Goal: Find specific page/section: Find specific page/section

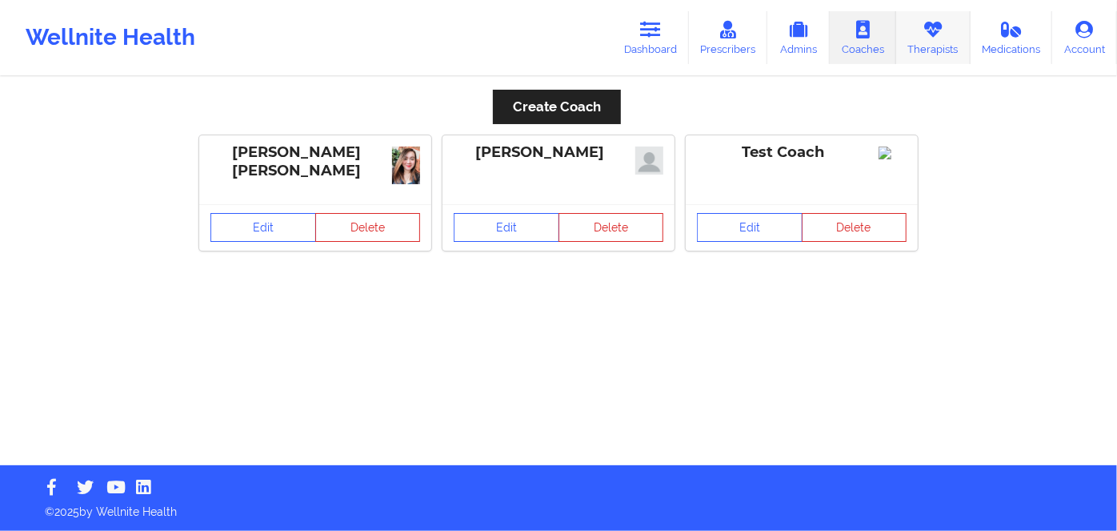
click at [919, 42] on link "Therapists" at bounding box center [933, 37] width 74 height 53
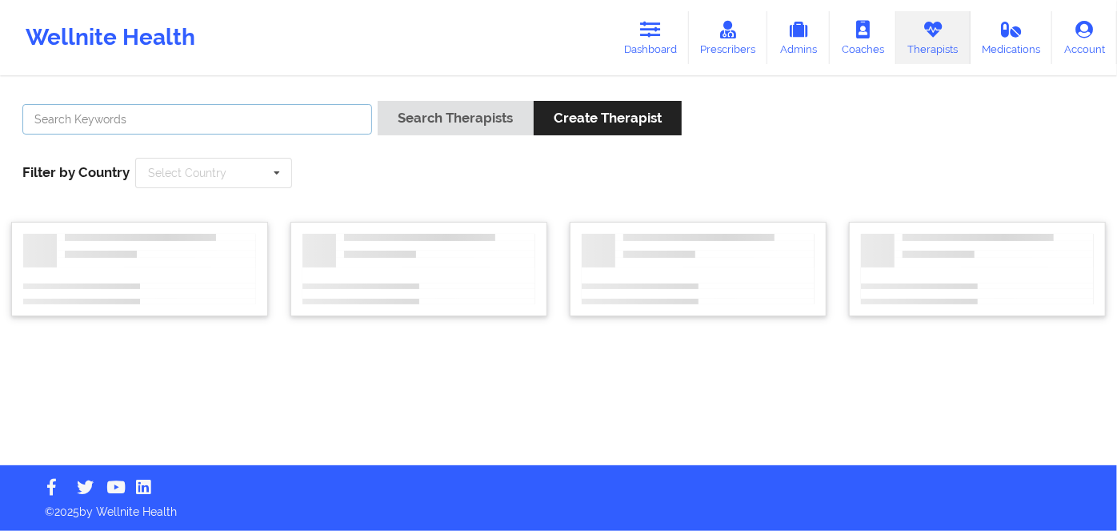
click at [250, 115] on input "text" at bounding box center [197, 119] width 350 height 30
paste input "MELISSA MCVAN"
type input "MELISSA MCVAN"
click at [378, 101] on button "Search Therapists" at bounding box center [455, 118] width 155 height 34
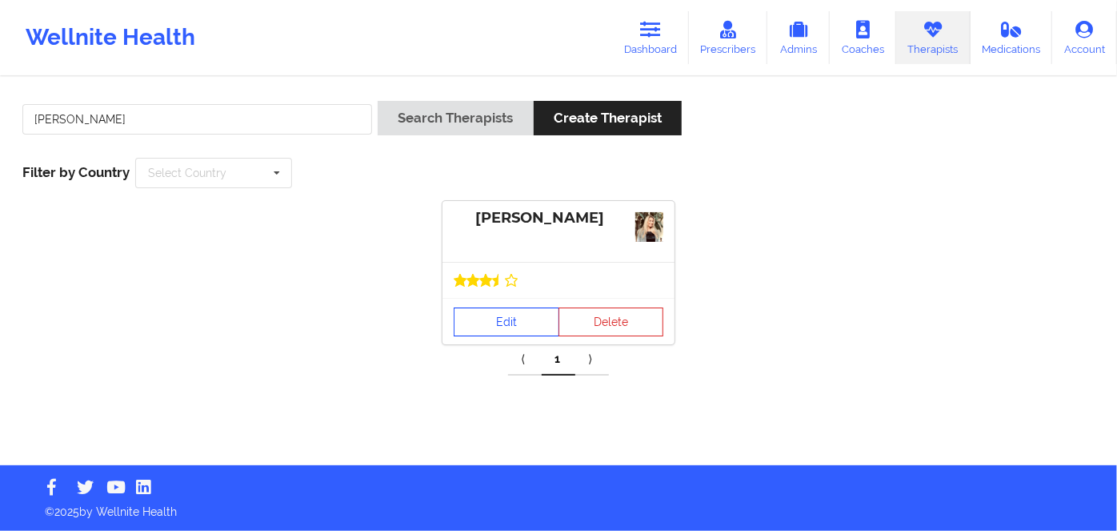
click at [493, 316] on link "Edit" at bounding box center [507, 321] width 106 height 29
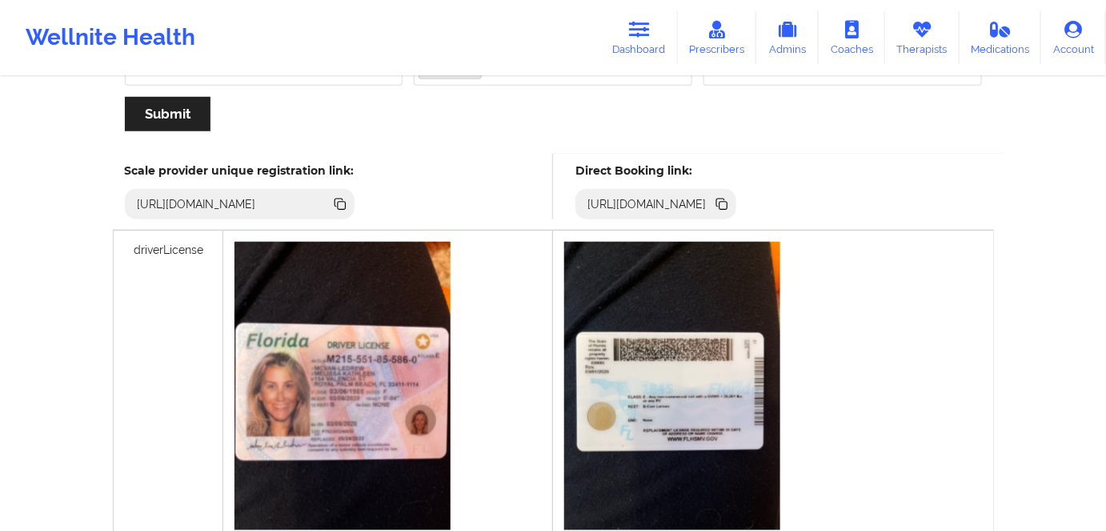
scroll to position [363, 0]
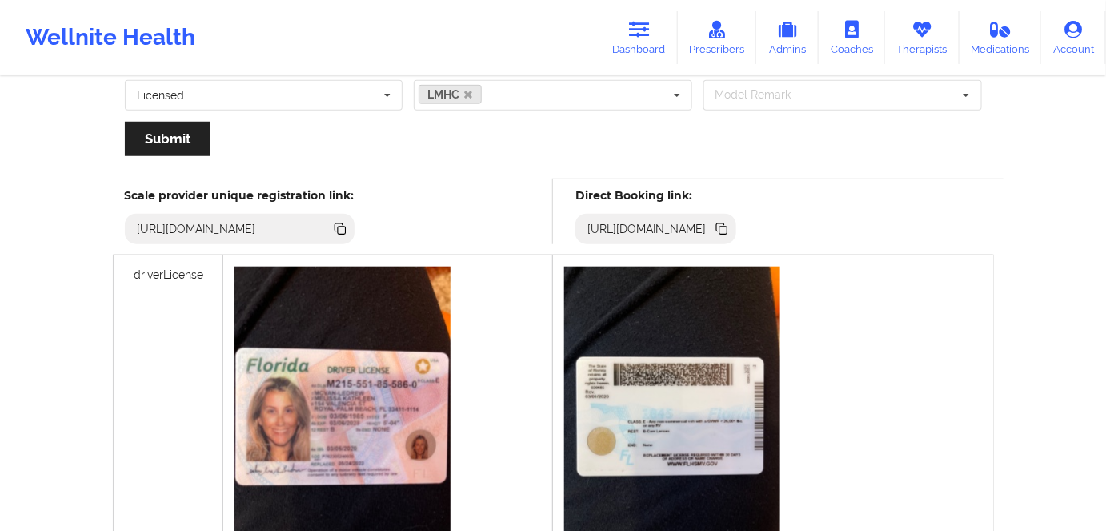
click at [727, 229] on icon at bounding box center [723, 230] width 8 height 8
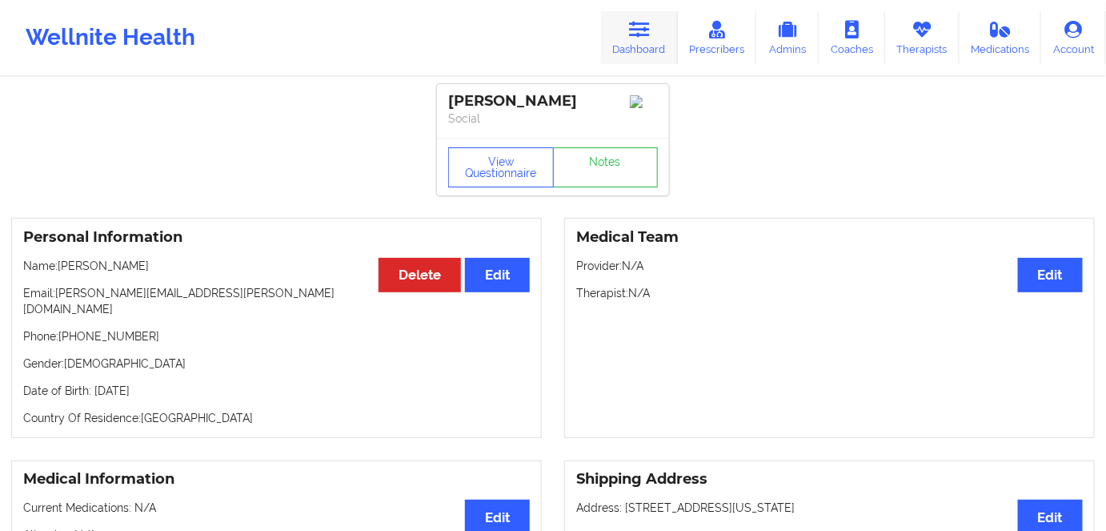
click at [646, 36] on icon at bounding box center [639, 30] width 21 height 18
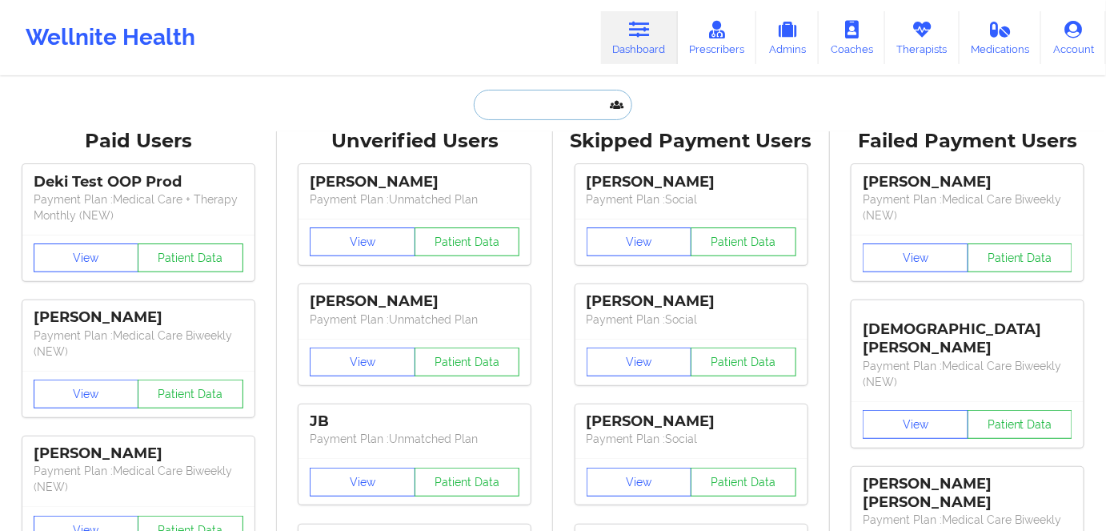
click at [518, 105] on input "text" at bounding box center [553, 105] width 158 height 30
paste input "[PERSON_NAME]"
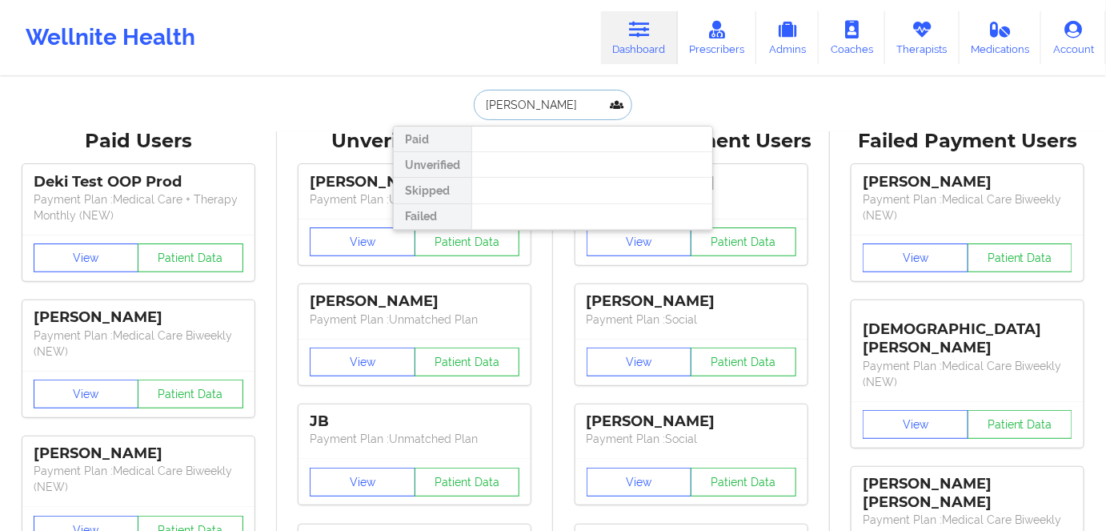
drag, startPoint x: 546, startPoint y: 98, endPoint x: 442, endPoint y: 94, distance: 104.1
click at [431, 98] on div "[PERSON_NAME] Paid Unverified Skipped Failed" at bounding box center [553, 105] width 320 height 30
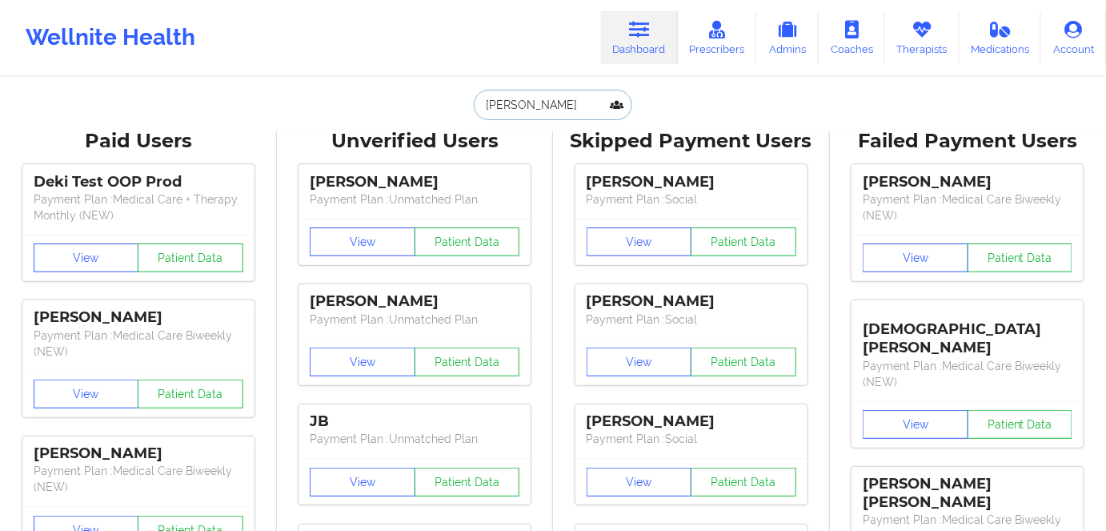
paste input "[PERSON_NAME] [PERSON_NAME]"
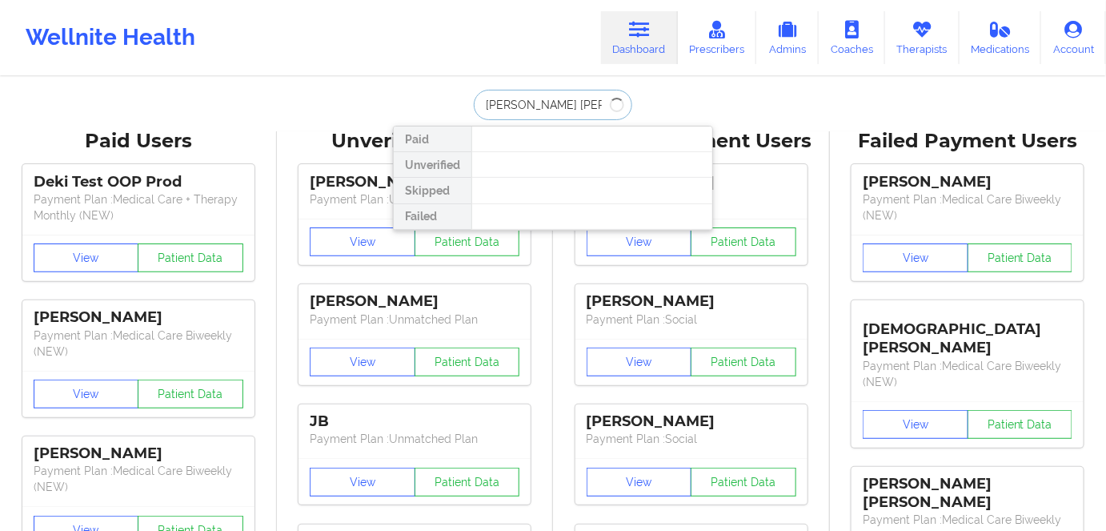
type input "[PERSON_NAME] [PERSON_NAME]"
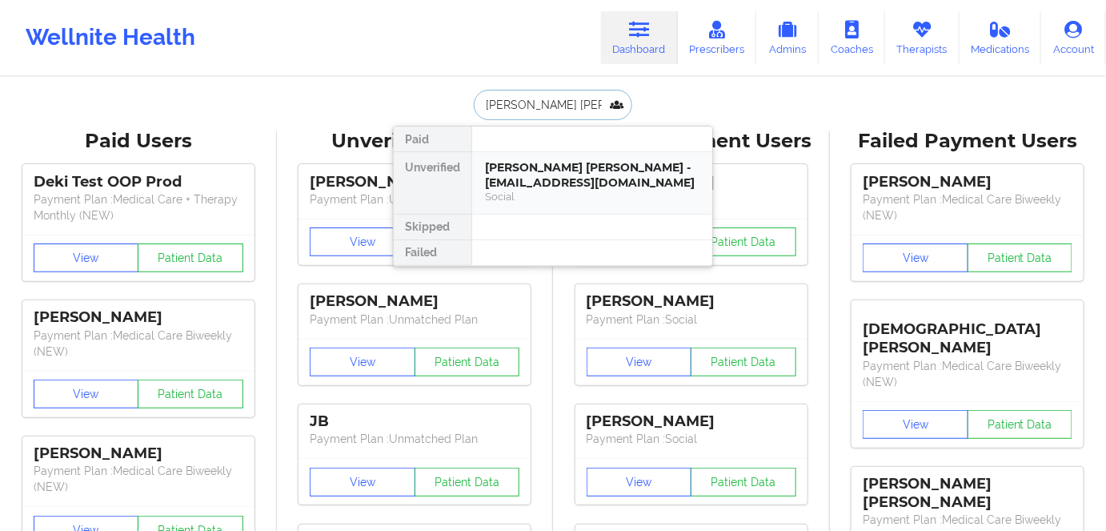
click at [551, 184] on div "[PERSON_NAME] [PERSON_NAME] - [EMAIL_ADDRESS][DOMAIN_NAME]" at bounding box center [592, 175] width 214 height 30
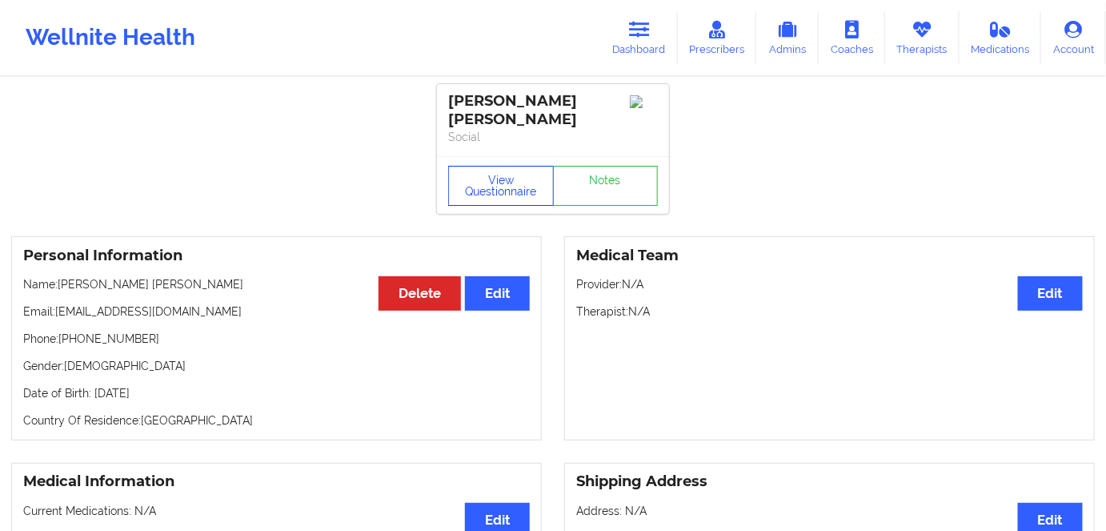
click at [507, 175] on button "View Questionnaire" at bounding box center [501, 186] width 106 height 40
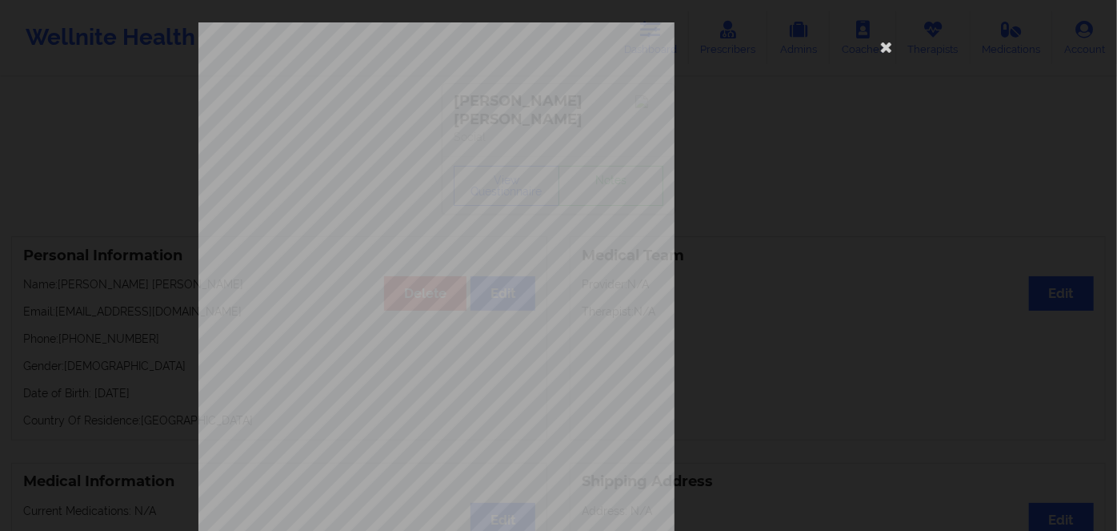
scroll to position [232, 0]
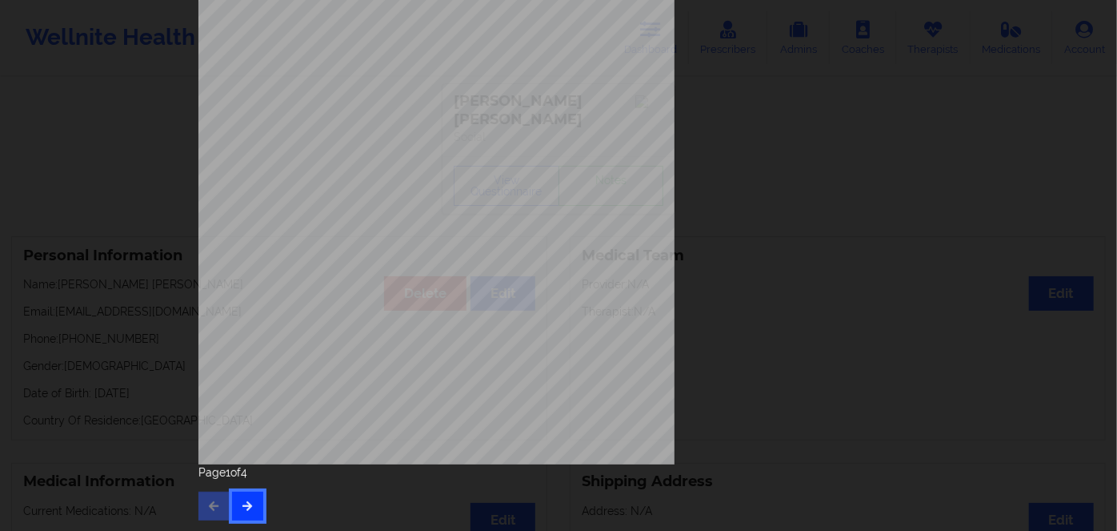
drag, startPoint x: 250, startPoint y: 502, endPoint x: 258, endPoint y: 493, distance: 11.9
click at [250, 500] on button "button" at bounding box center [247, 505] width 31 height 29
click at [244, 495] on button "button" at bounding box center [247, 505] width 31 height 29
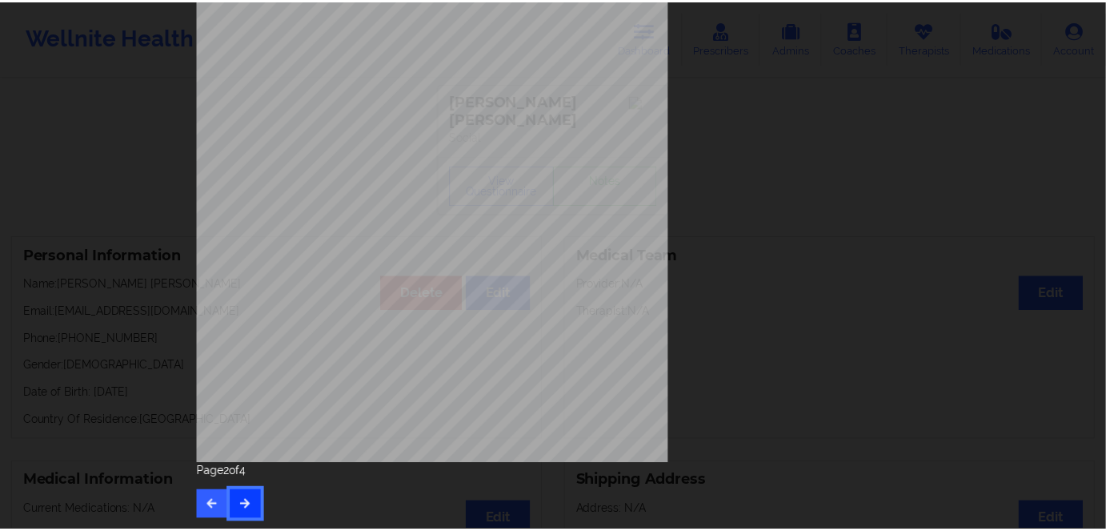
scroll to position [0, 0]
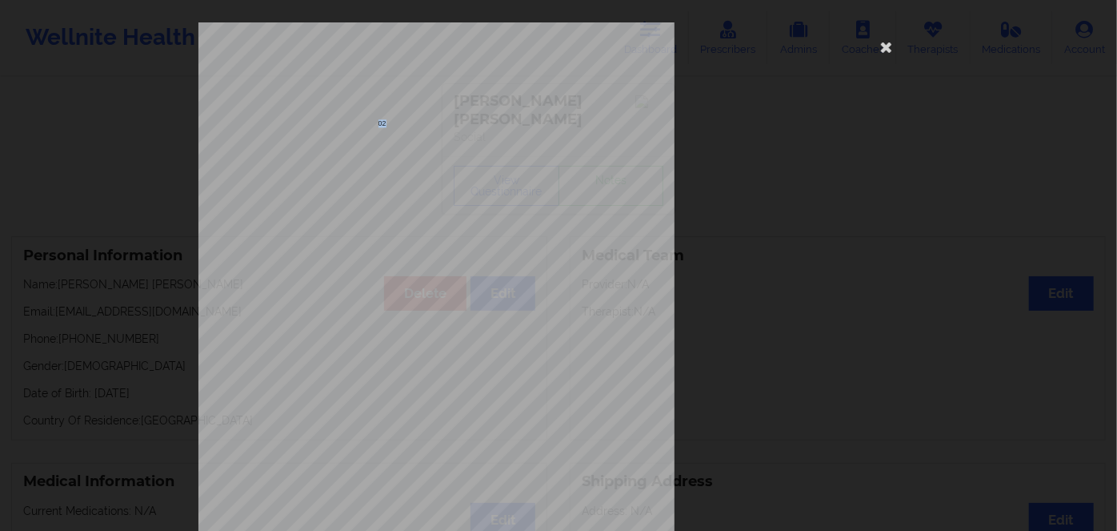
drag, startPoint x: 373, startPoint y: 122, endPoint x: 385, endPoint y: 122, distance: 12.0
click at [385, 122] on span "U93025067 01" at bounding box center [388, 123] width 47 height 7
click at [386, 124] on span "U93025067 01" at bounding box center [388, 123] width 47 height 7
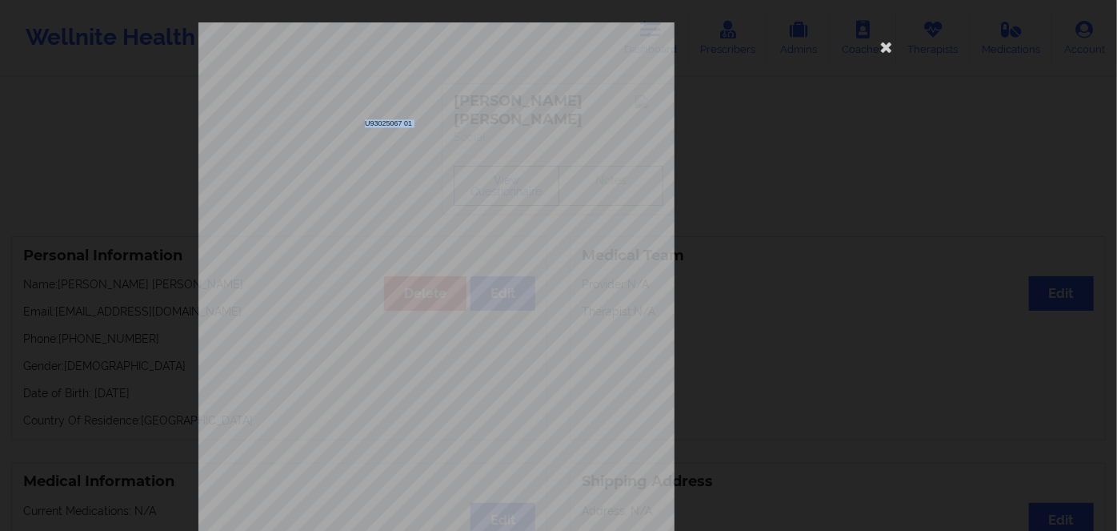
copy span "U93025067 01"
click at [881, 43] on icon at bounding box center [887, 47] width 26 height 26
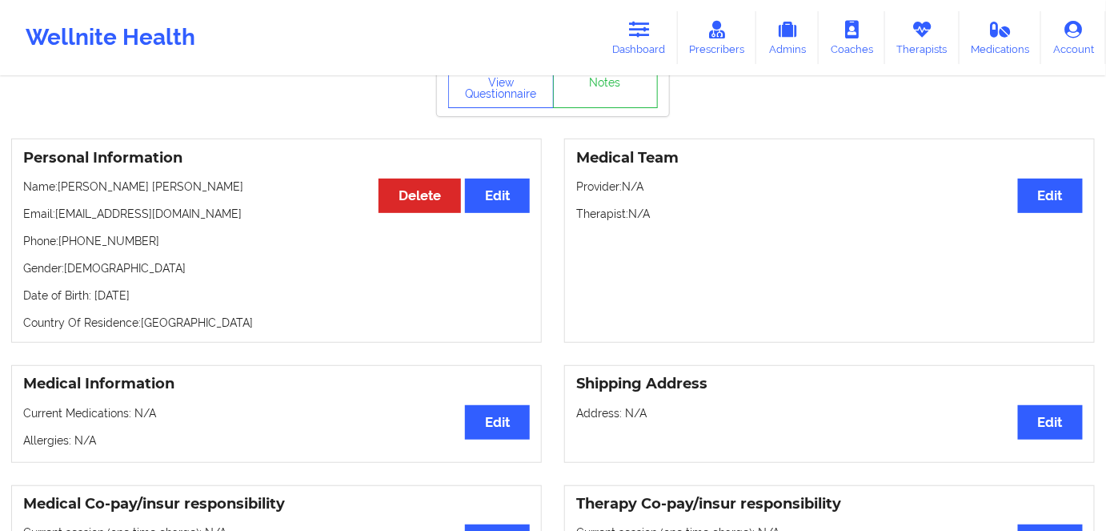
scroll to position [72, 0]
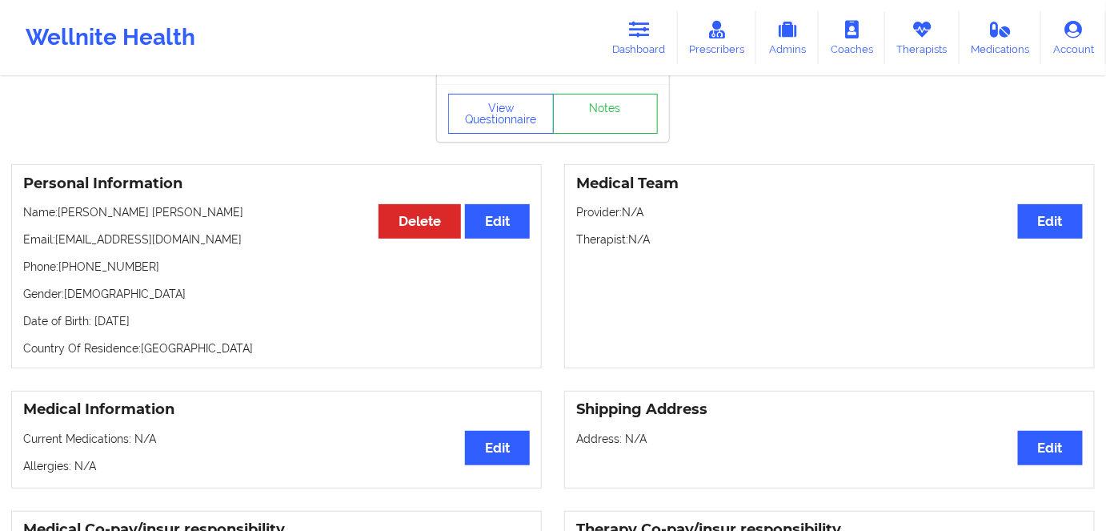
click at [163, 313] on p "Date of Birth: [DEMOGRAPHIC_DATA]" at bounding box center [276, 321] width 507 height 16
click at [165, 313] on p "Date of Birth: [DEMOGRAPHIC_DATA]" at bounding box center [276, 321] width 507 height 16
copy p "1989"
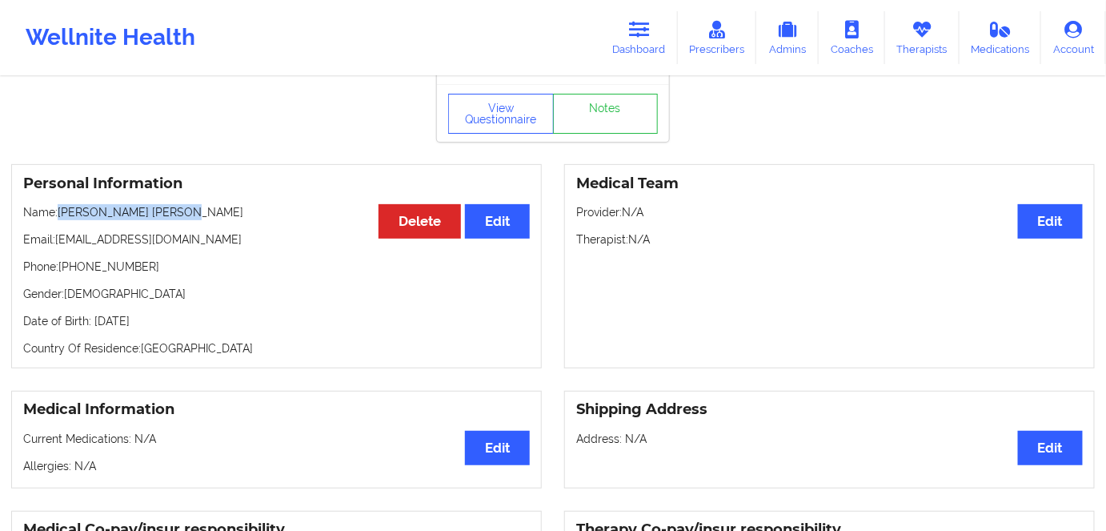
drag, startPoint x: 192, startPoint y: 201, endPoint x: 58, endPoint y: 200, distance: 133.6
click at [58, 204] on p "Name: [PERSON_NAME] [PERSON_NAME]" at bounding box center [276, 212] width 507 height 16
copy p "[PERSON_NAME] [PERSON_NAME]"
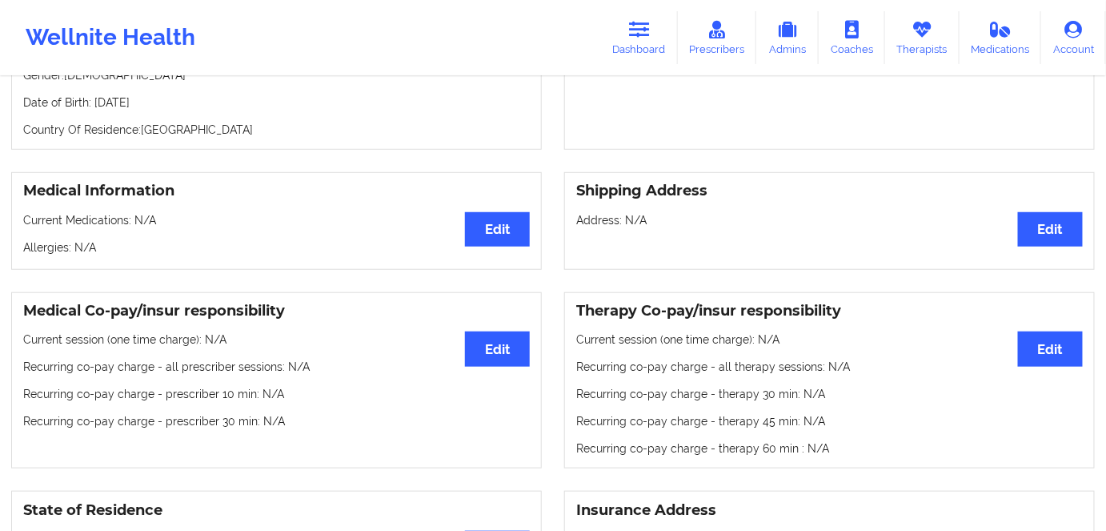
scroll to position [0, 0]
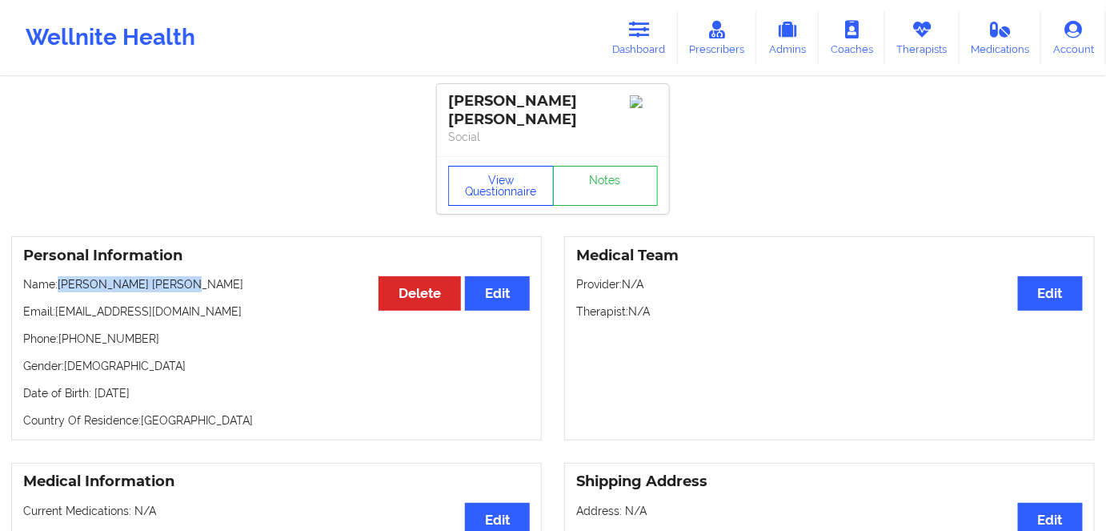
drag, startPoint x: 475, startPoint y: 167, endPoint x: 519, endPoint y: 210, distance: 60.5
click at [477, 178] on button "View Questionnaire" at bounding box center [501, 186] width 106 height 40
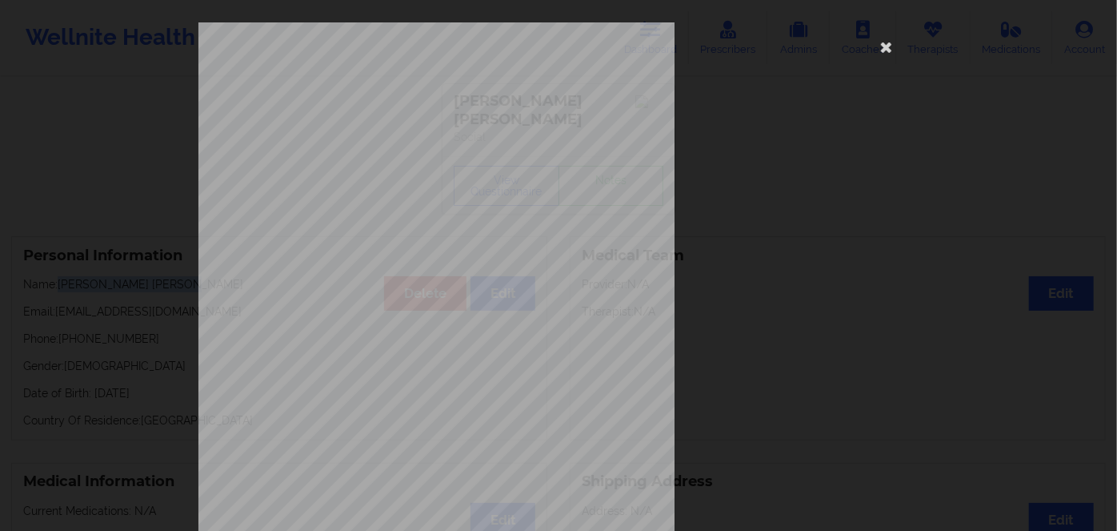
scroll to position [232, 0]
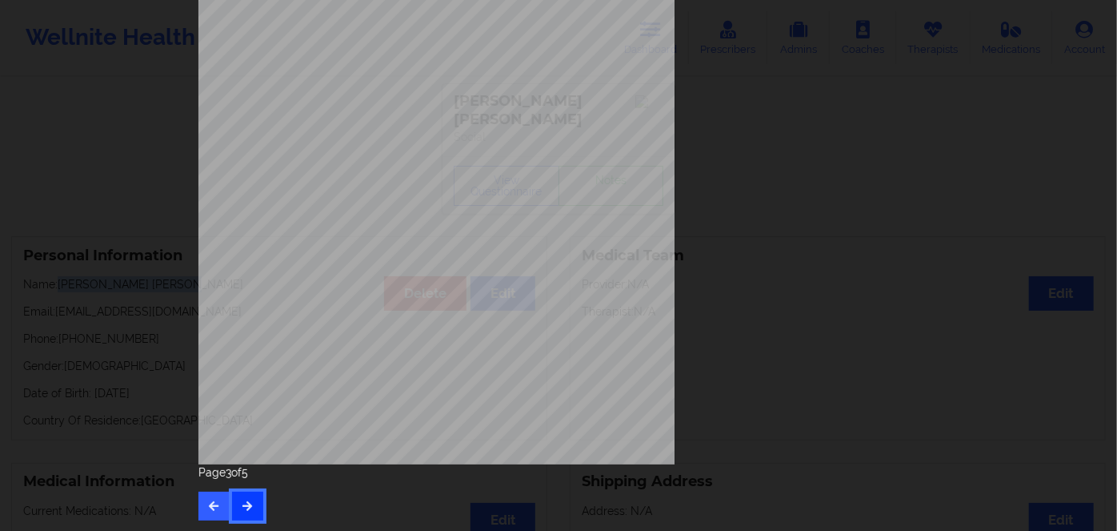
click at [242, 497] on button "button" at bounding box center [247, 505] width 31 height 29
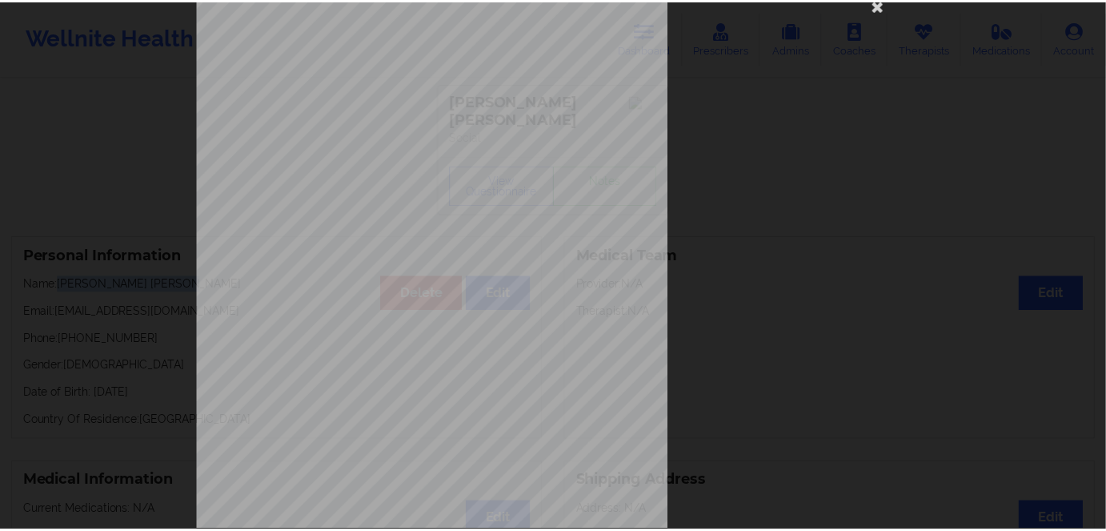
scroll to position [0, 0]
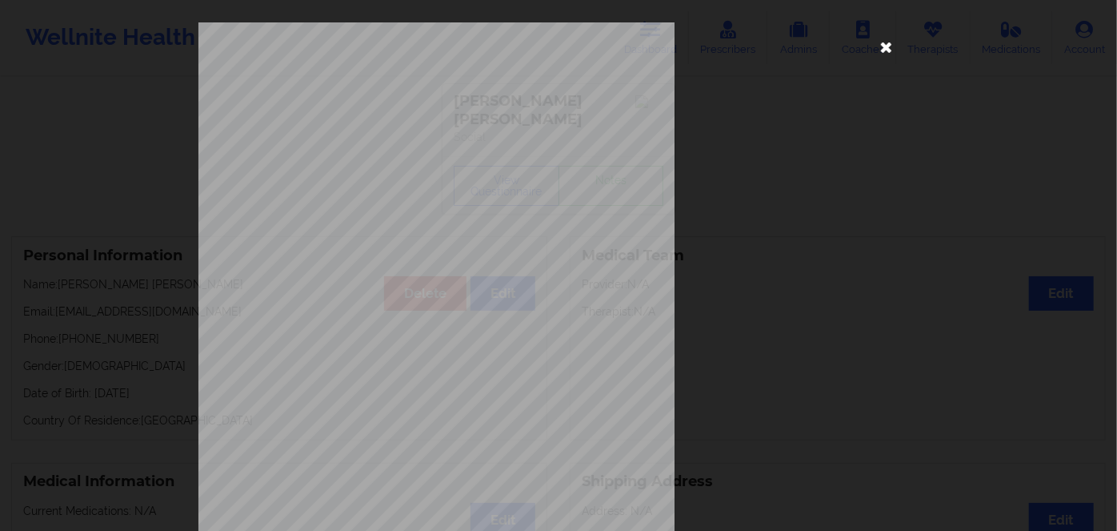
click at [886, 47] on icon at bounding box center [887, 47] width 26 height 26
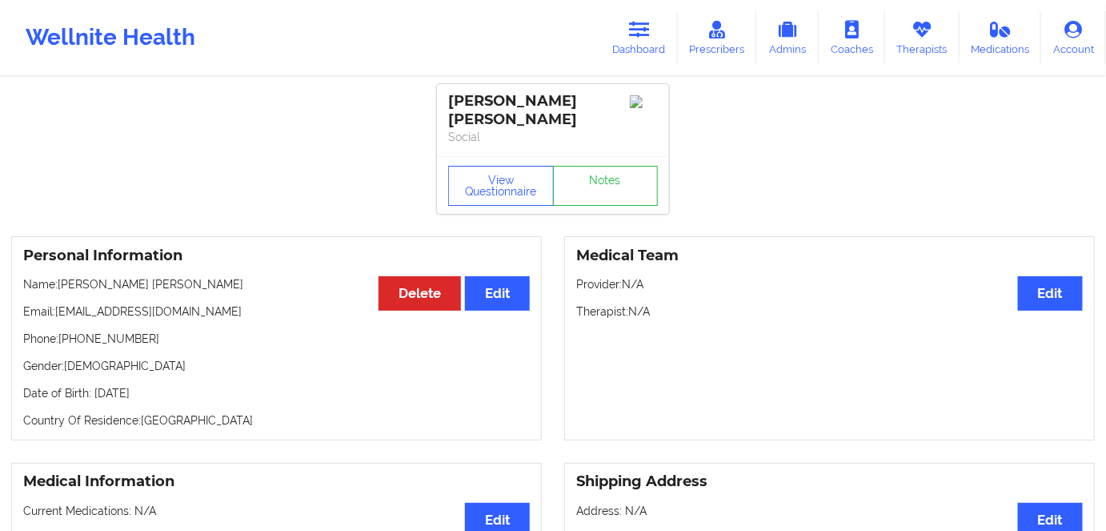
click at [653, 50] on link "Dashboard" at bounding box center [639, 37] width 77 height 53
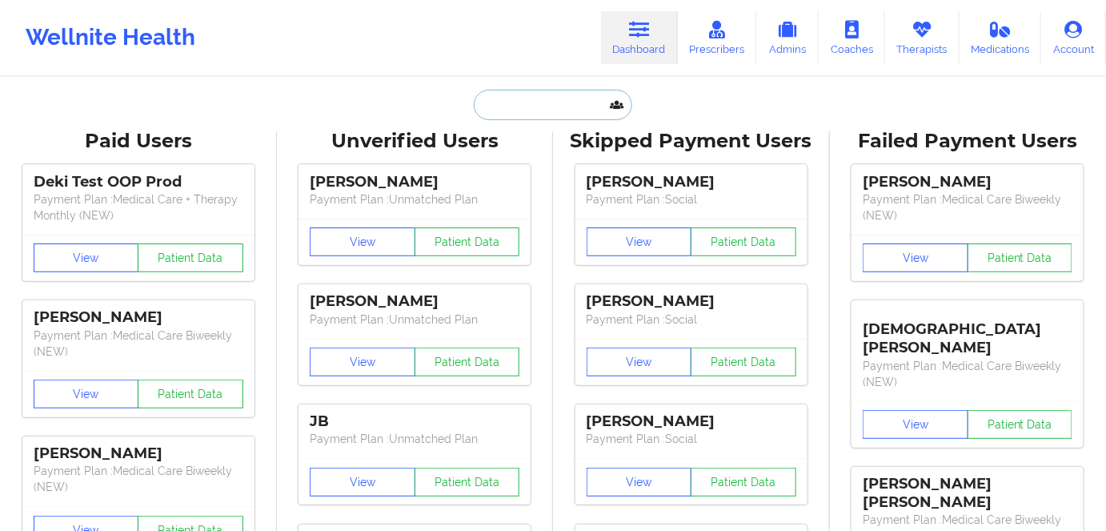
drag, startPoint x: 547, startPoint y: 99, endPoint x: 549, endPoint y: 113, distance: 13.8
click at [547, 101] on input "text" at bounding box center [553, 105] width 158 height 30
paste input "[PERSON_NAME]"
type input "[PERSON_NAME]"
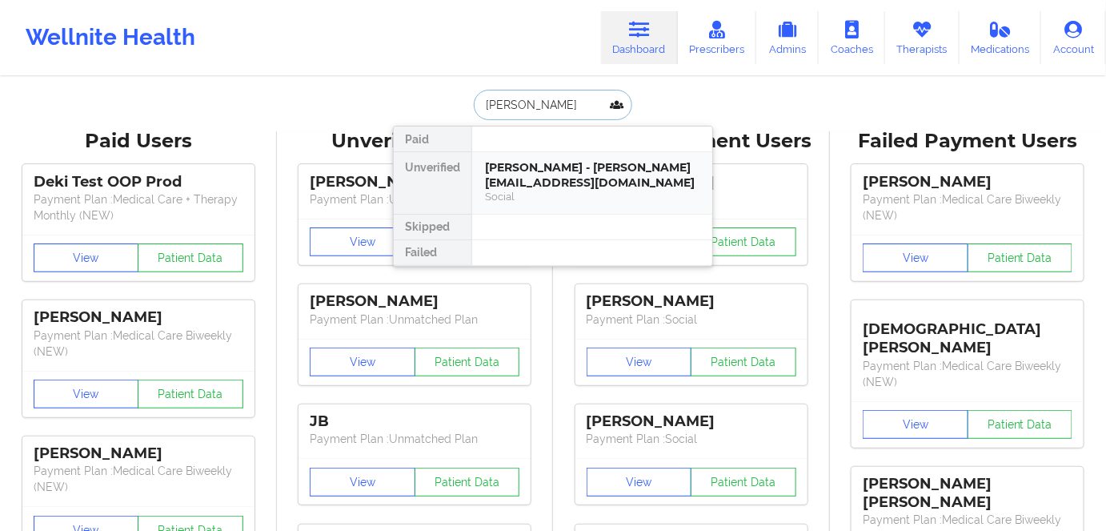
click at [592, 188] on div "[PERSON_NAME] - [PERSON_NAME][EMAIL_ADDRESS][DOMAIN_NAME]" at bounding box center [592, 175] width 214 height 30
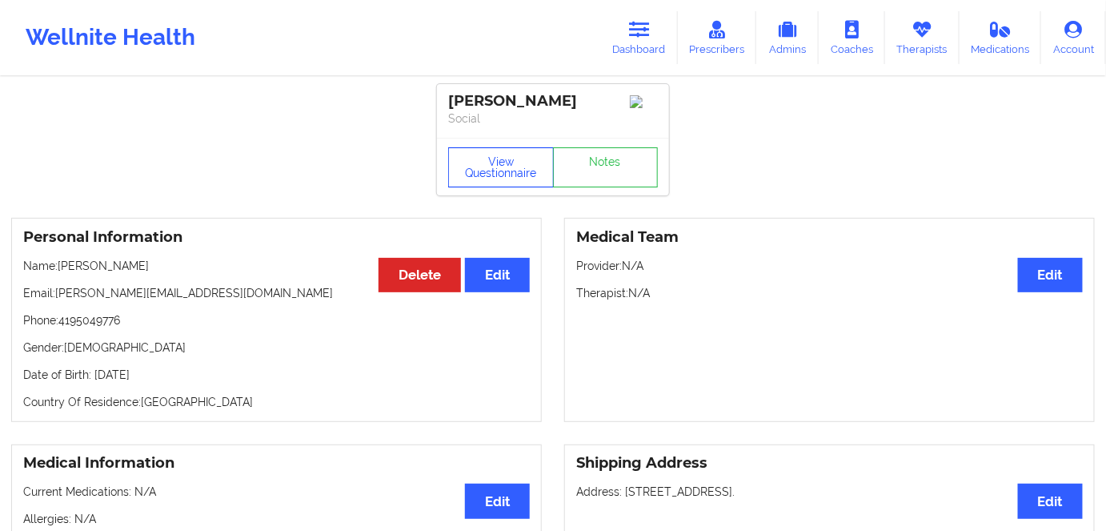
drag, startPoint x: 500, startPoint y: 173, endPoint x: 540, endPoint y: 267, distance: 102.6
click at [501, 171] on button "View Questionnaire" at bounding box center [501, 167] width 106 height 40
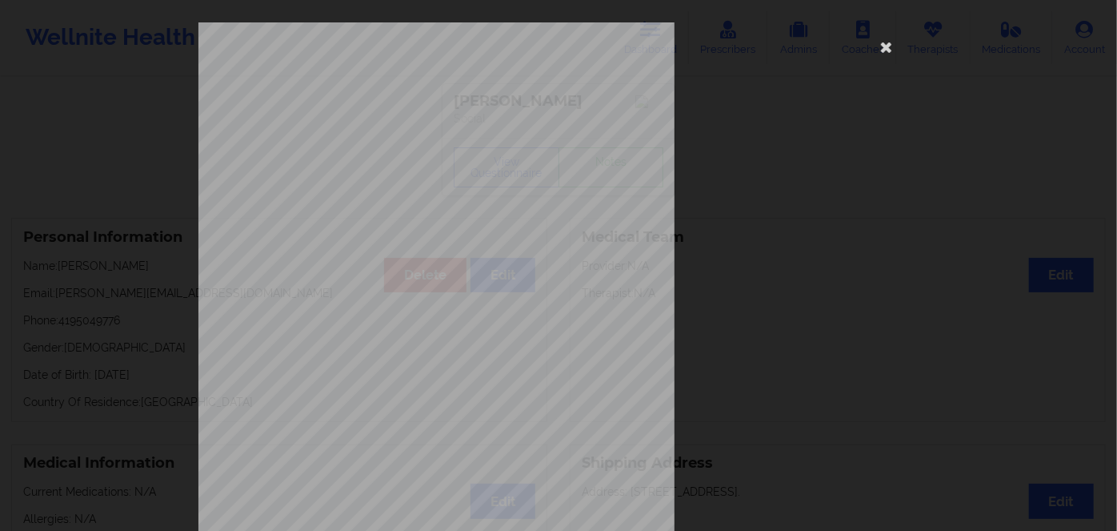
drag, startPoint x: 894, startPoint y: 46, endPoint x: 755, endPoint y: 79, distance: 143.2
click at [891, 46] on icon at bounding box center [887, 47] width 26 height 26
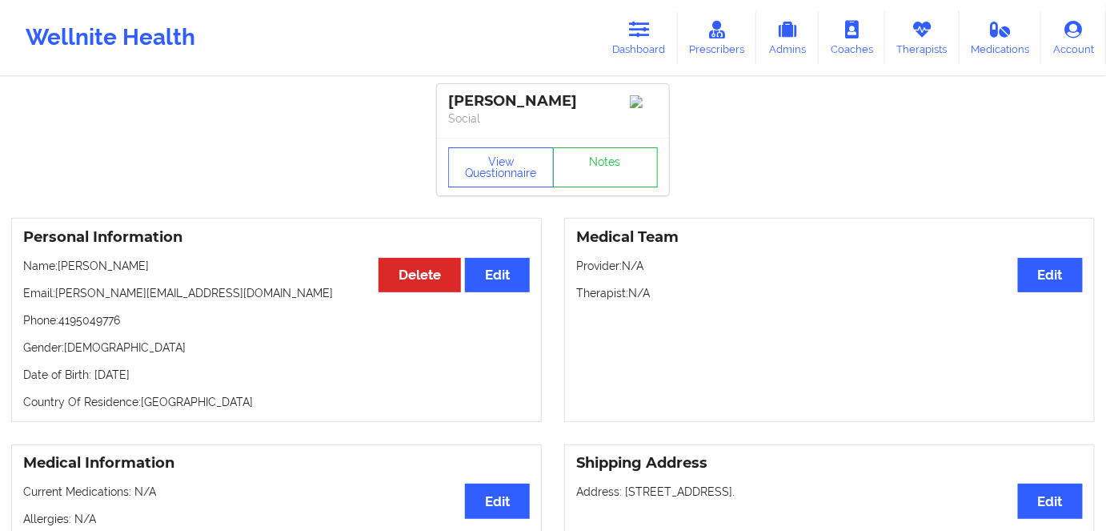
click at [162, 383] on p "Date of Birth: [DEMOGRAPHIC_DATA]" at bounding box center [276, 375] width 507 height 16
drag, startPoint x: 162, startPoint y: 384, endPoint x: 170, endPoint y: 383, distance: 8.2
click at [163, 383] on p "Date of Birth: [DEMOGRAPHIC_DATA]" at bounding box center [276, 375] width 507 height 16
copy p "1979"
drag, startPoint x: 505, startPoint y: 170, endPoint x: 485, endPoint y: 7, distance: 163.7
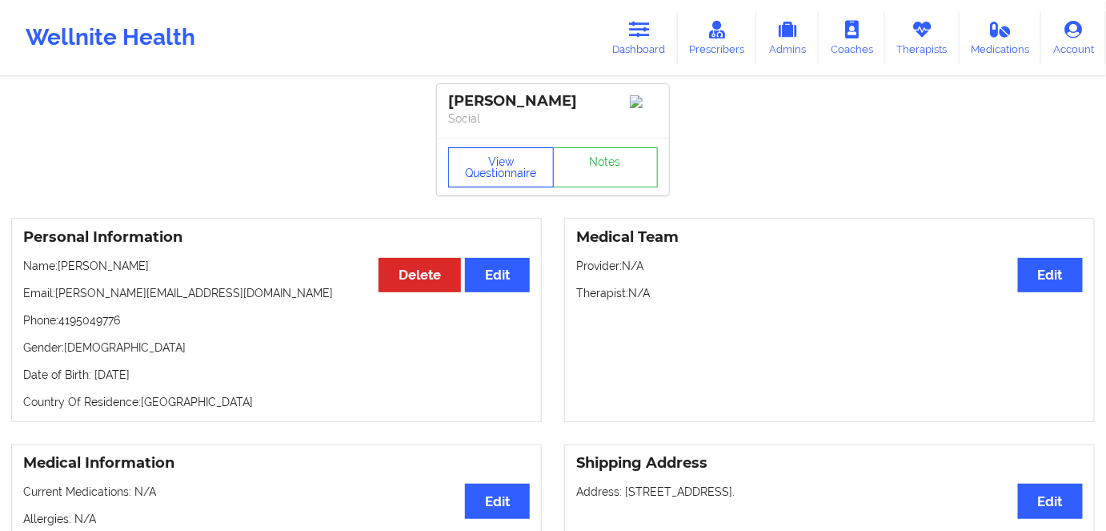
click at [505, 170] on button "View Questionnaire" at bounding box center [501, 167] width 106 height 40
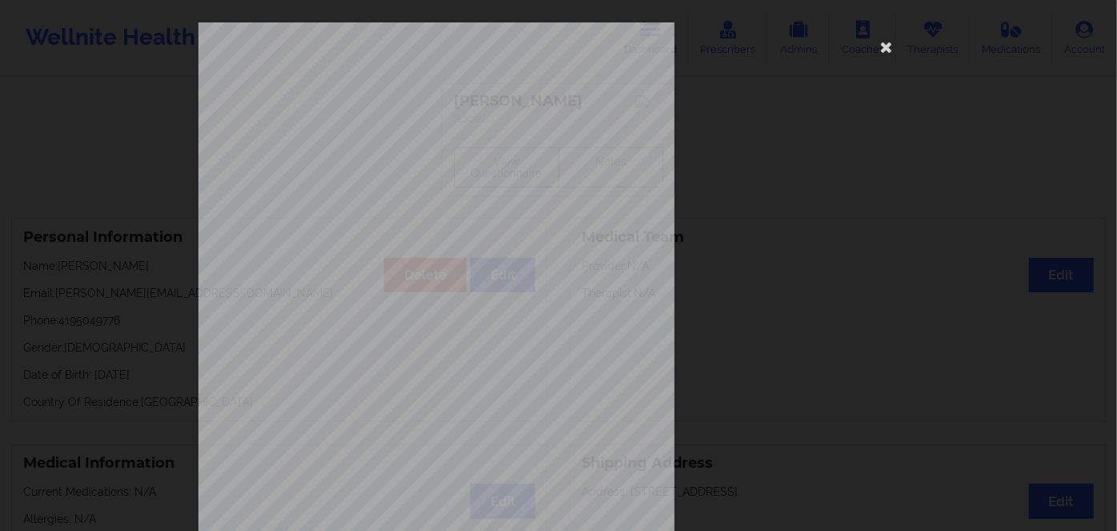
scroll to position [232, 0]
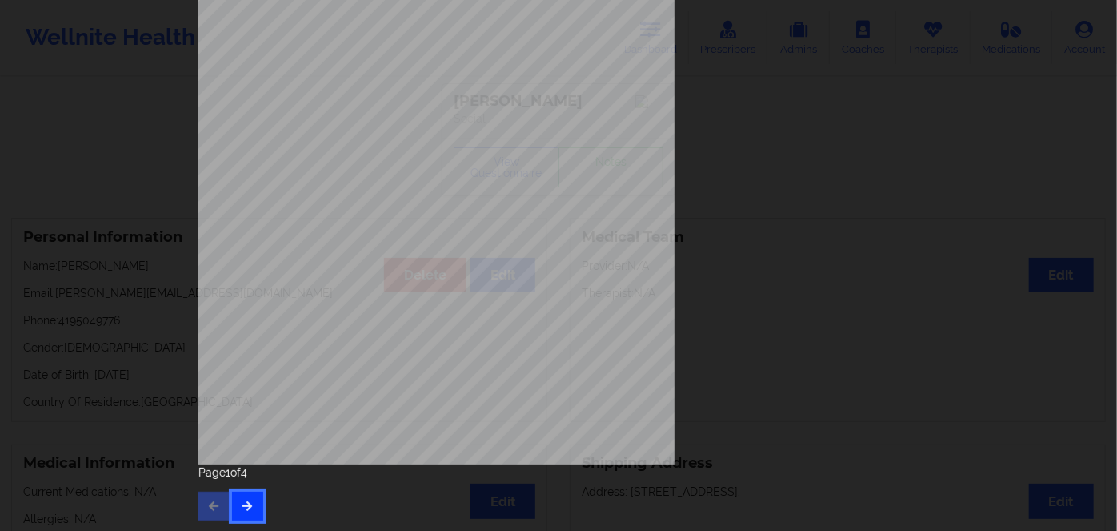
click at [238, 512] on button "button" at bounding box center [247, 505] width 31 height 29
click at [238, 516] on button "button" at bounding box center [247, 505] width 31 height 29
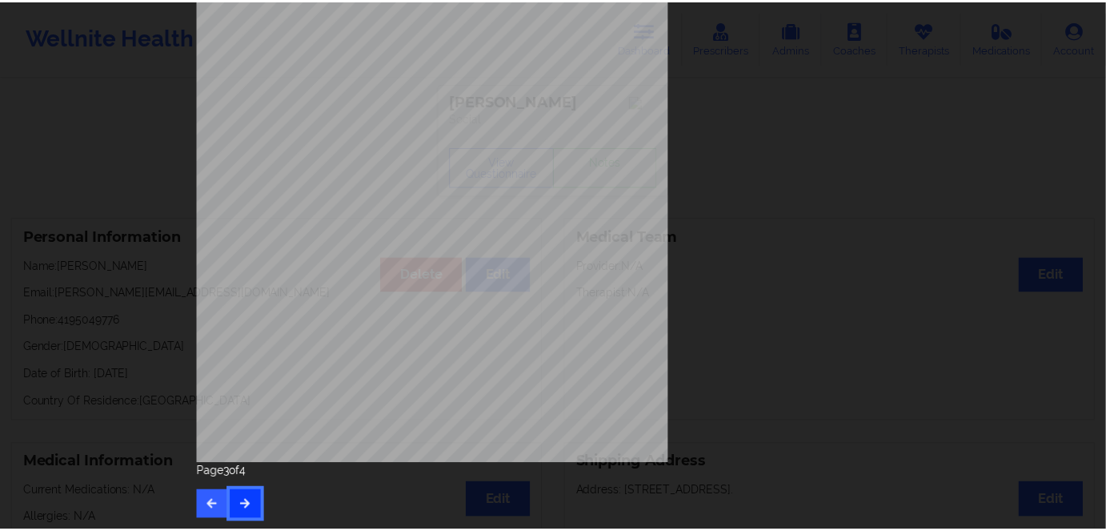
scroll to position [0, 0]
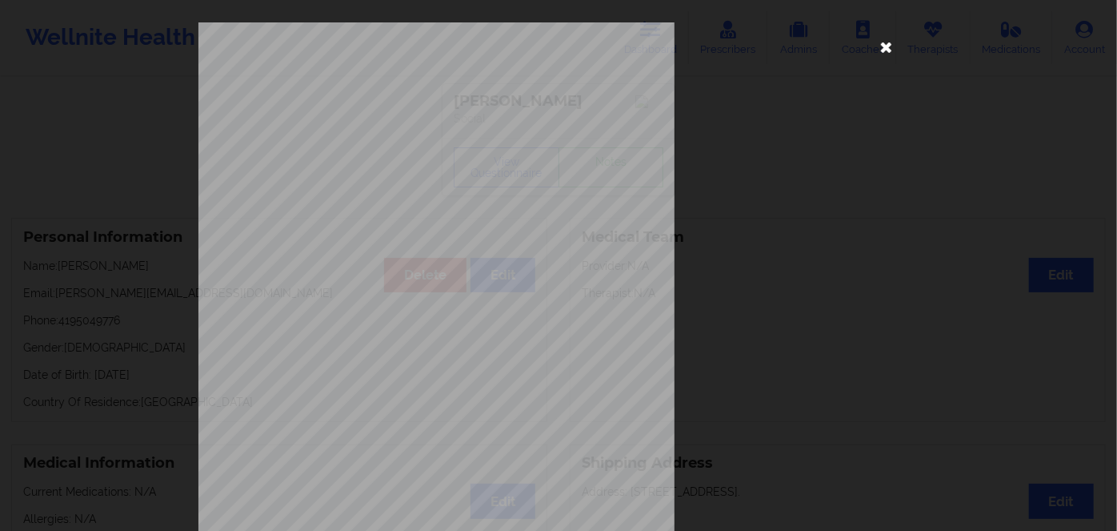
click at [890, 50] on icon at bounding box center [887, 47] width 26 height 26
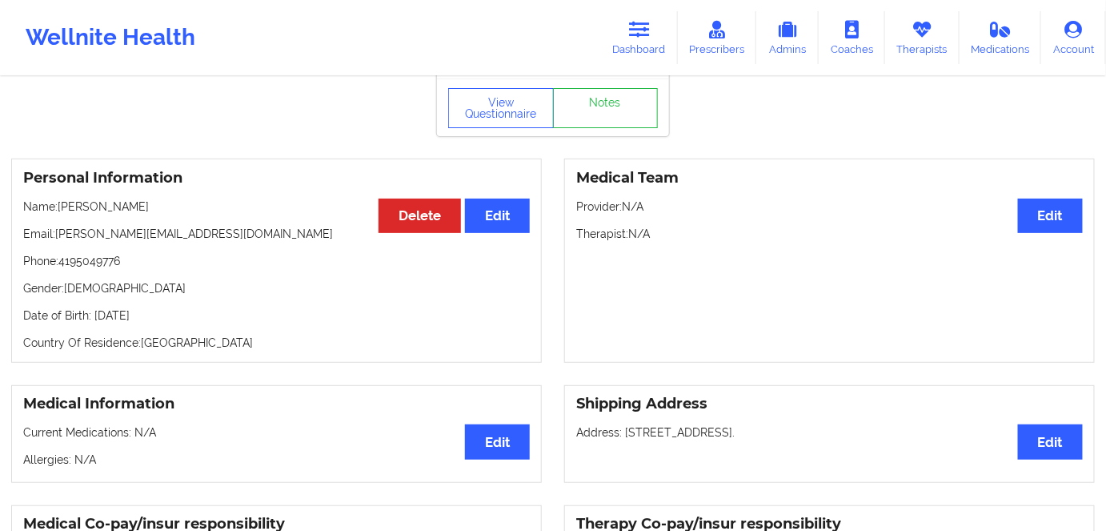
scroll to position [145, 0]
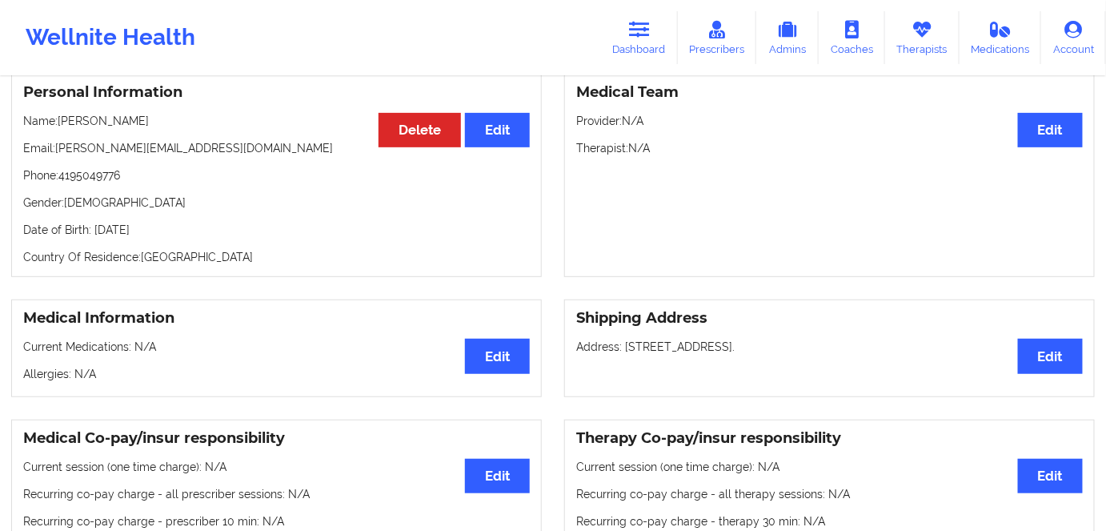
drag, startPoint x: 198, startPoint y: 237, endPoint x: 94, endPoint y: 232, distance: 104.9
click at [94, 232] on p "Date of Birth: [DEMOGRAPHIC_DATA]" at bounding box center [276, 230] width 507 height 16
copy p "[DATE]"
click at [644, 37] on icon at bounding box center [639, 30] width 21 height 18
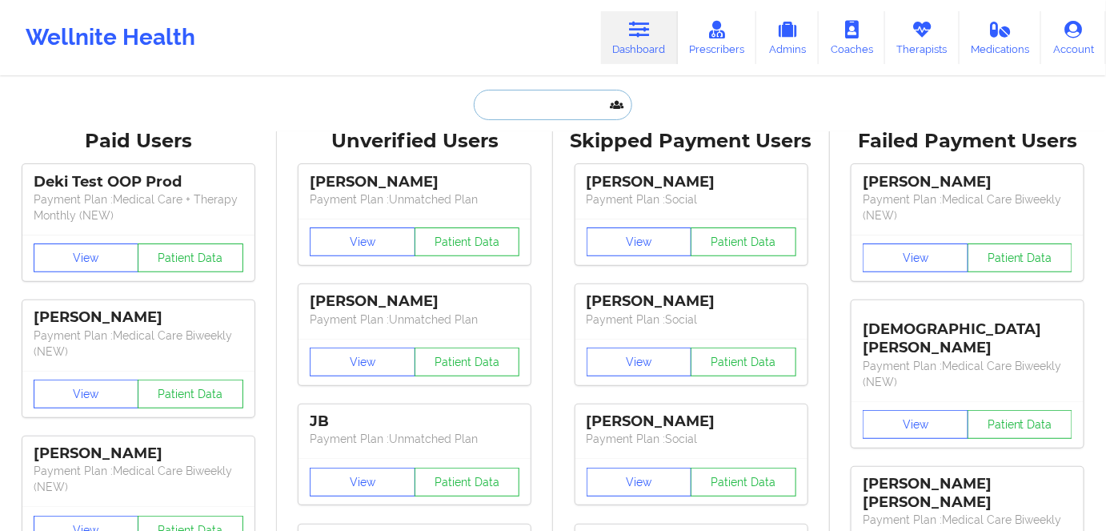
click at [529, 115] on input "text" at bounding box center [553, 105] width 158 height 30
paste input "[PERSON_NAME]"
type input "[PERSON_NAME]"
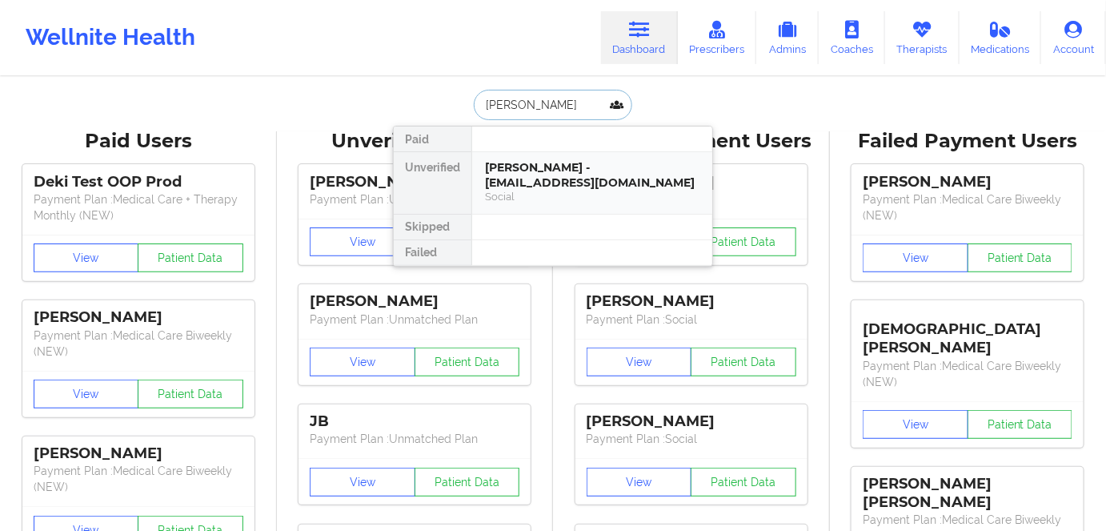
click at [562, 173] on div "[PERSON_NAME] - [EMAIL_ADDRESS][DOMAIN_NAME]" at bounding box center [592, 175] width 214 height 30
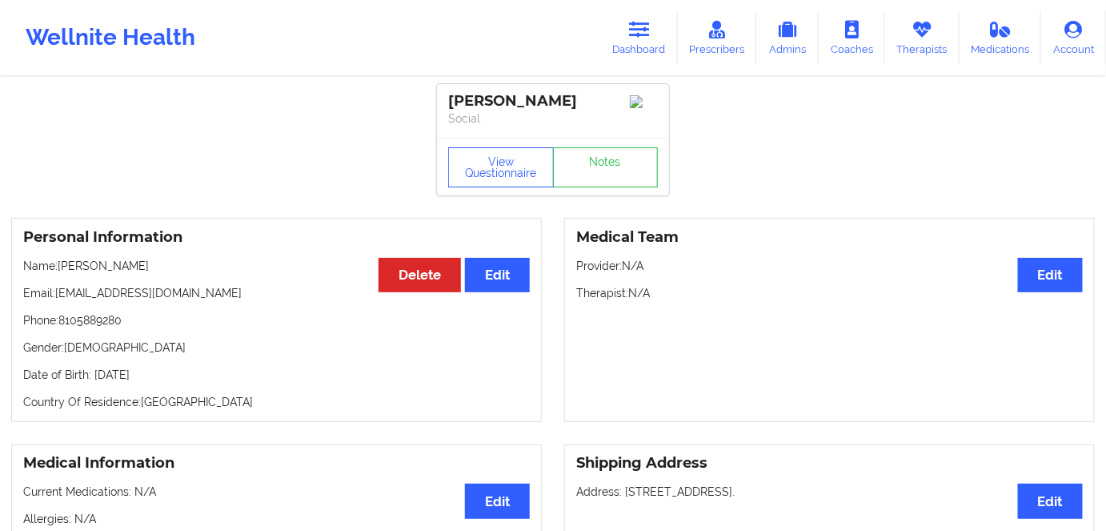
click at [153, 374] on p "Date of Birth: [DEMOGRAPHIC_DATA]" at bounding box center [276, 375] width 507 height 16
copy p "1993"
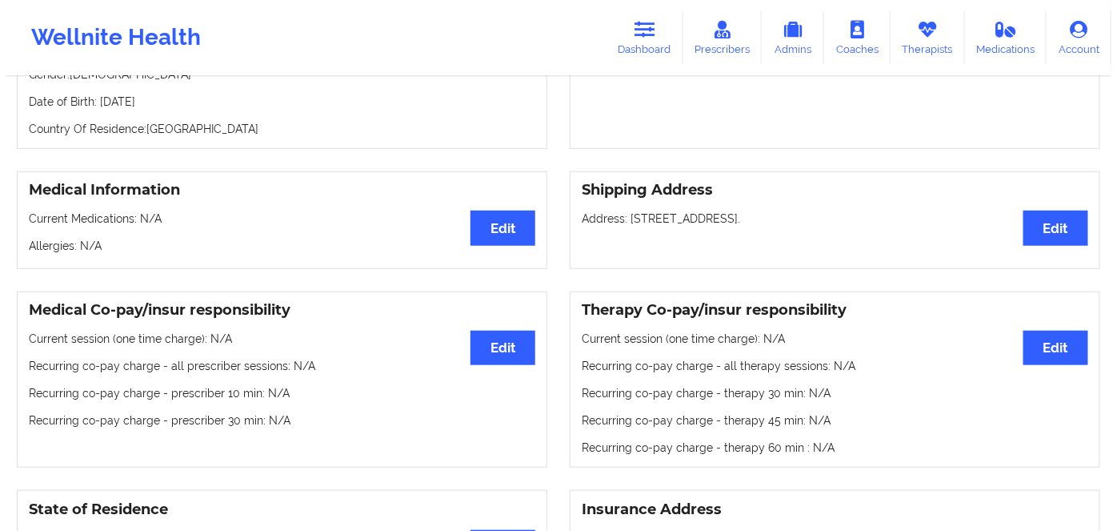
scroll to position [72, 0]
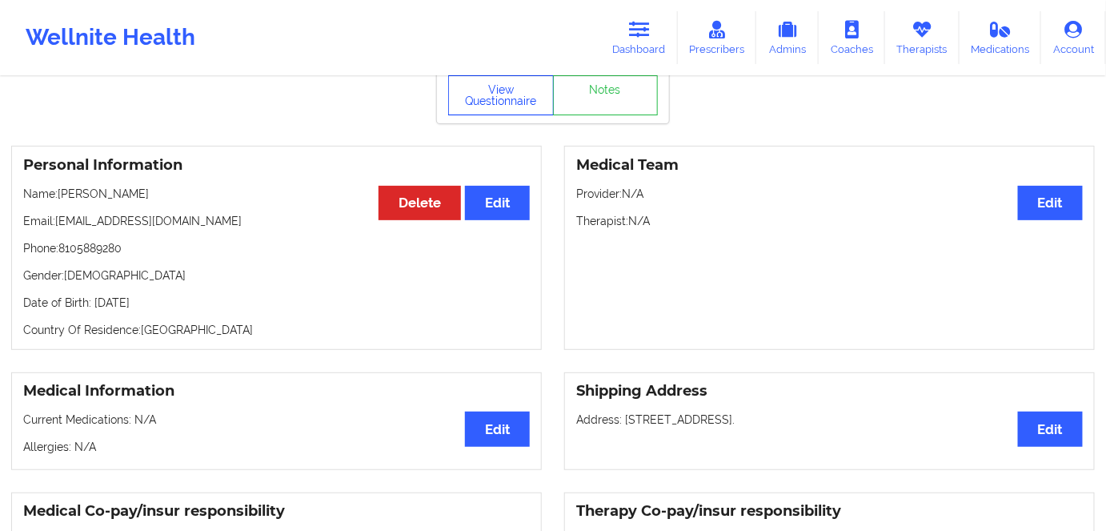
click at [490, 104] on button "View Questionnaire" at bounding box center [501, 95] width 106 height 40
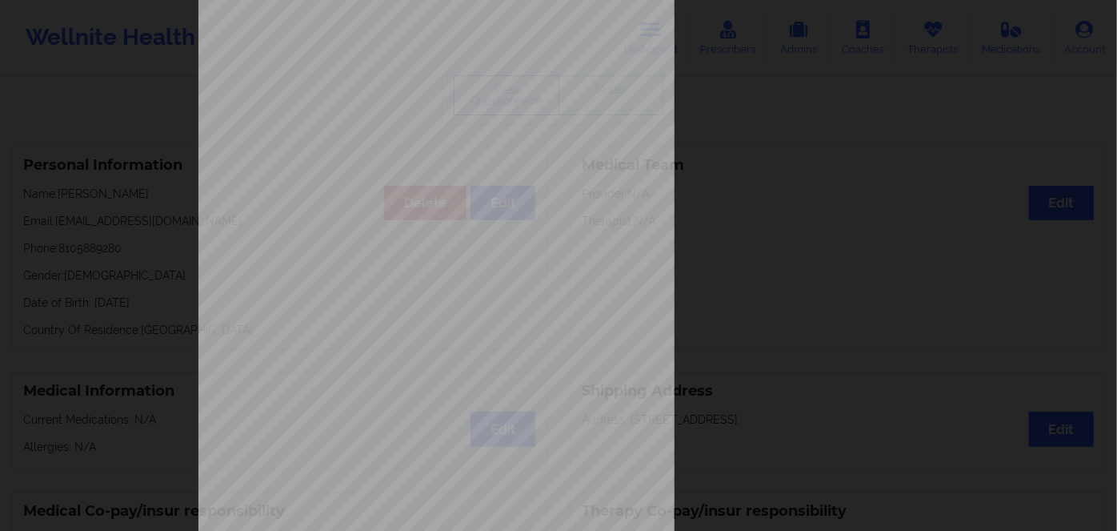
scroll to position [232, 0]
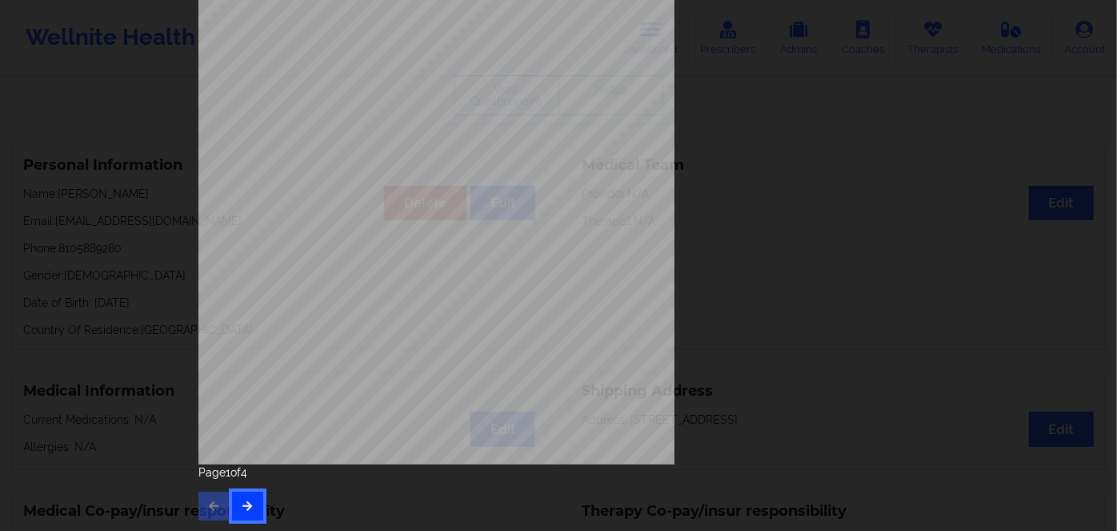
click at [241, 504] on icon "button" at bounding box center [248, 505] width 14 height 10
click at [243, 502] on icon "button" at bounding box center [248, 505] width 14 height 10
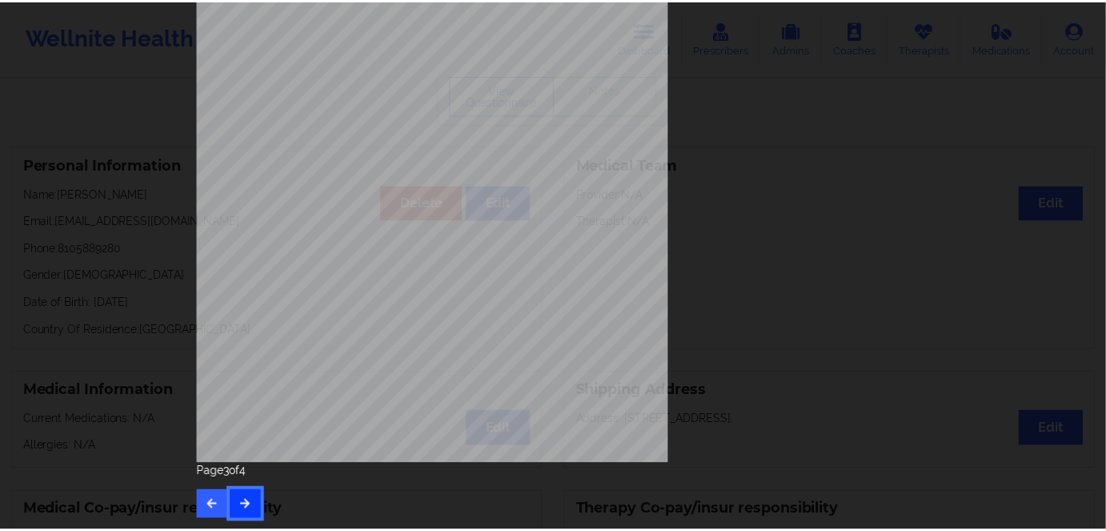
scroll to position [0, 0]
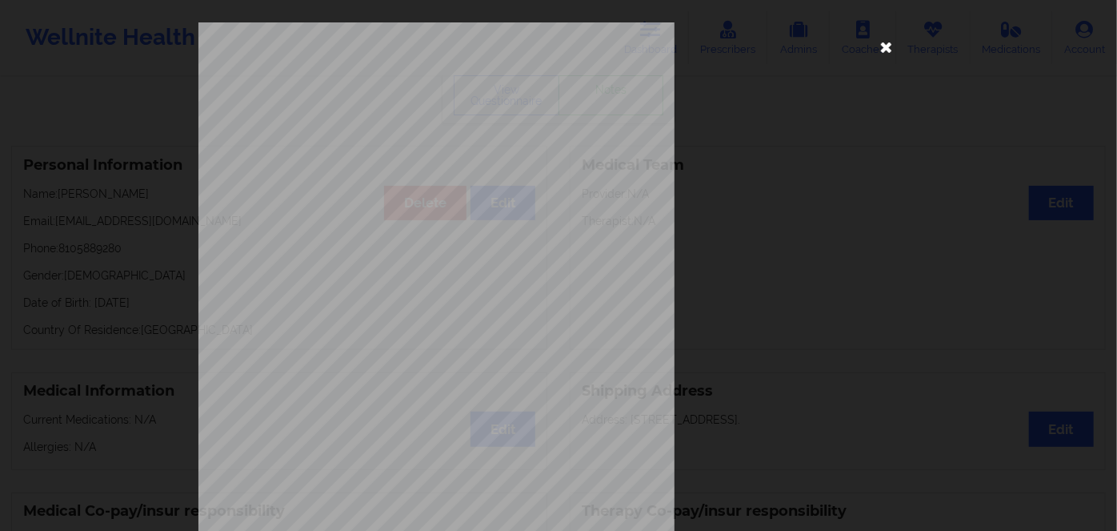
click at [888, 47] on icon at bounding box center [887, 47] width 26 height 26
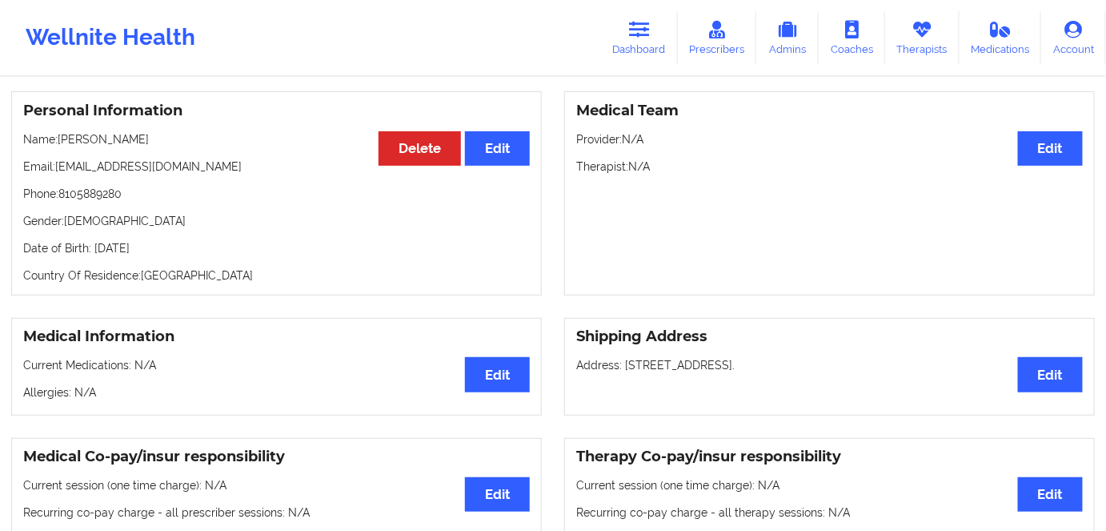
scroll to position [72, 0]
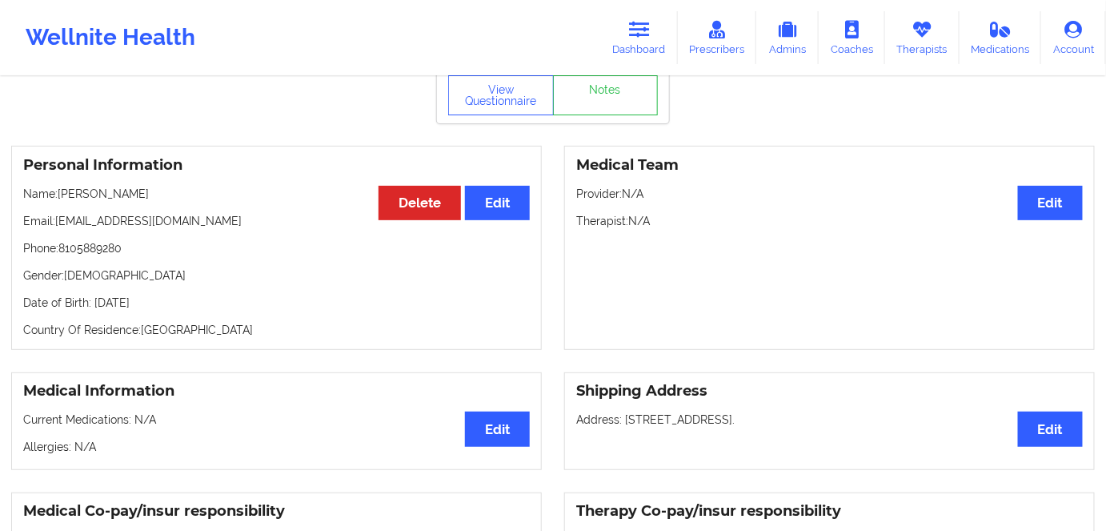
drag, startPoint x: 198, startPoint y: 302, endPoint x: 91, endPoint y: 302, distance: 107.2
click at [91, 302] on p "Date of Birth: [DEMOGRAPHIC_DATA]" at bounding box center [276, 302] width 507 height 16
click at [328, 256] on p "Phone: [PHONE_NUMBER]" at bounding box center [276, 248] width 507 height 16
drag, startPoint x: 193, startPoint y: 302, endPoint x: 90, endPoint y: 291, distance: 103.0
click at [90, 291] on div "Personal Information Edit Delete Name: [PERSON_NAME] Email: [EMAIL_ADDRESS][DOM…" at bounding box center [276, 248] width 531 height 204
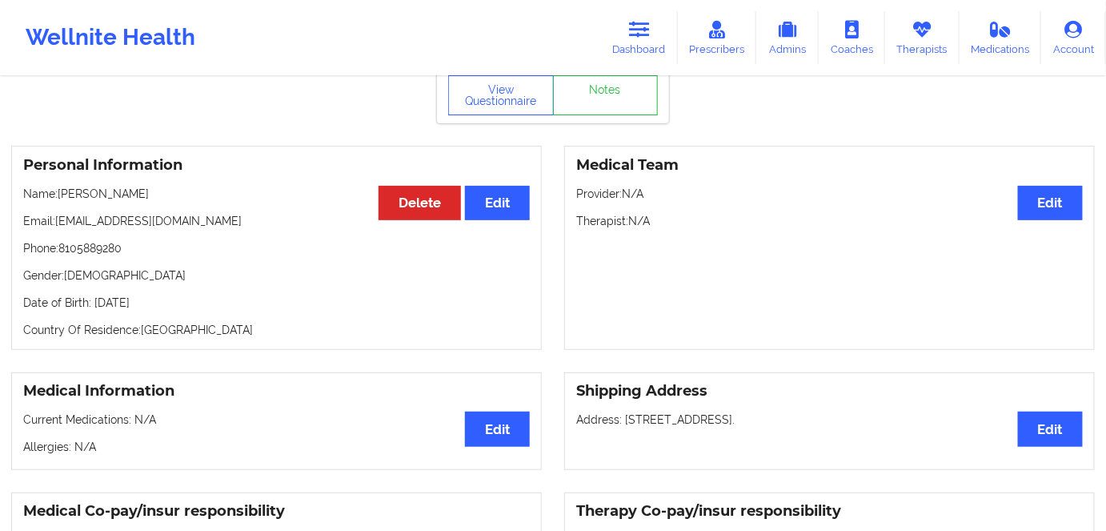
copy p "[DATE]"
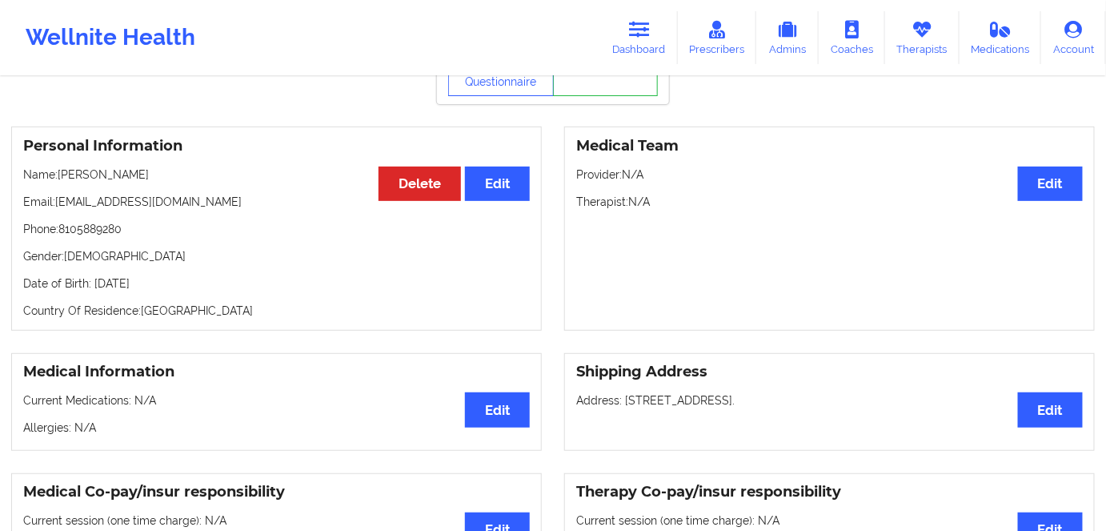
scroll to position [0, 0]
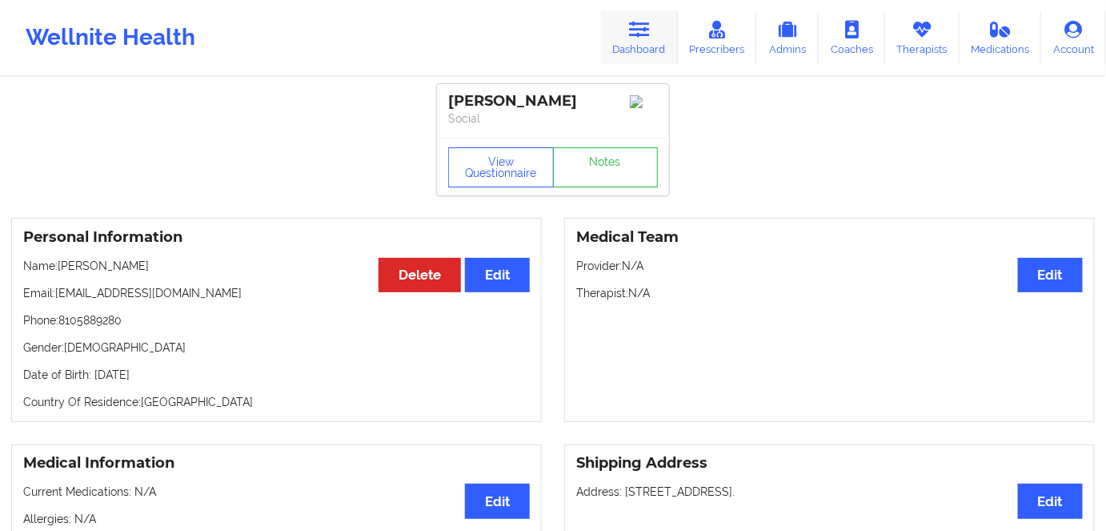
click at [650, 38] on link "Dashboard" at bounding box center [639, 37] width 77 height 53
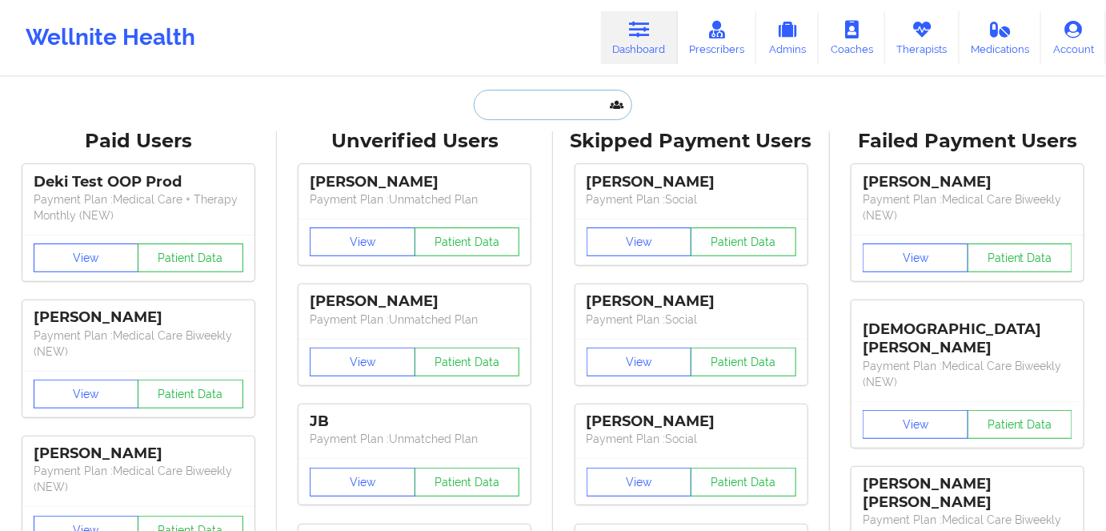
click at [583, 98] on input "text" at bounding box center [553, 105] width 158 height 30
paste input "Heaven Okumakpeyi"
type input "Heaven Okumakpeyi"
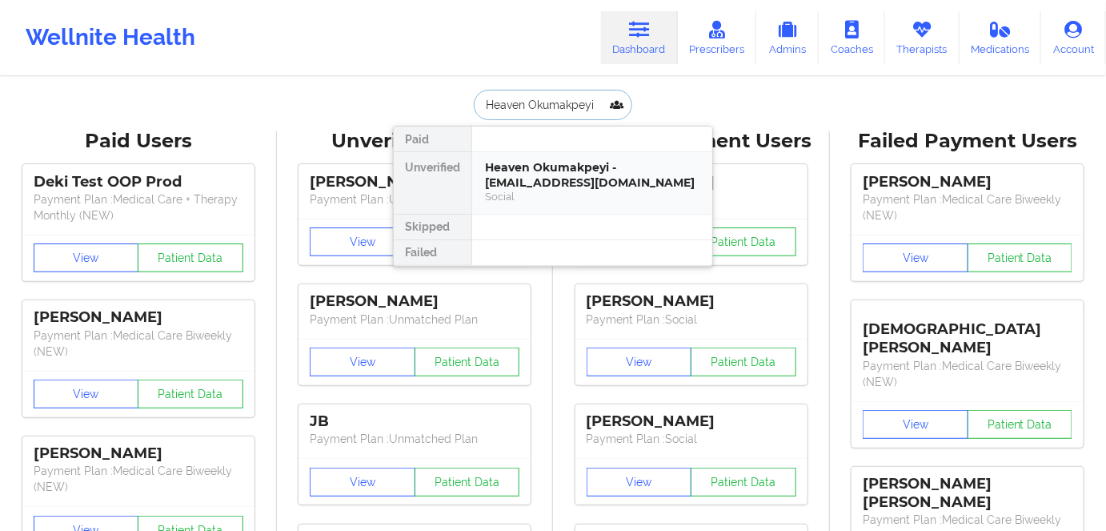
click at [589, 174] on div "Heaven Okumakpeyi - [EMAIL_ADDRESS][DOMAIN_NAME]" at bounding box center [592, 175] width 214 height 30
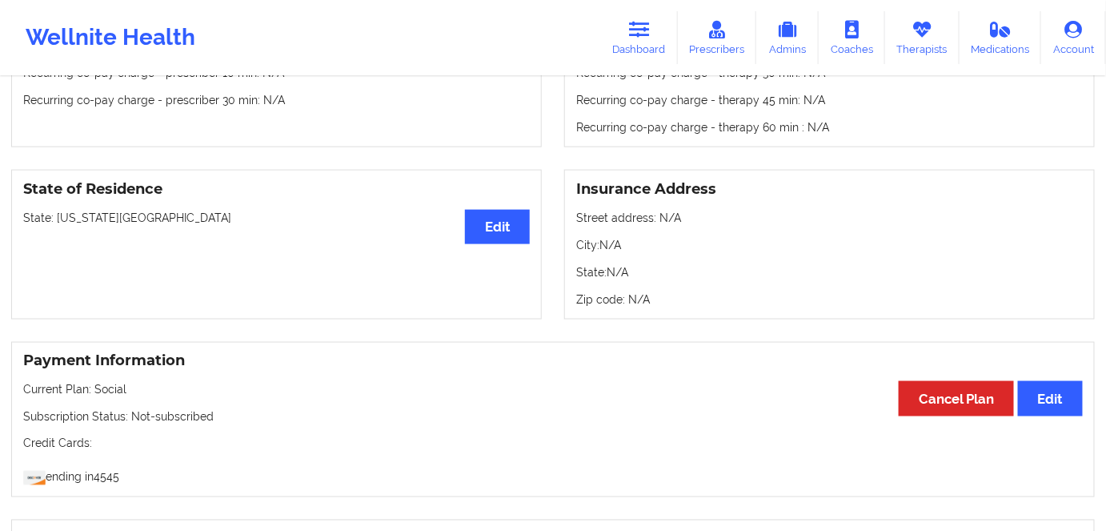
scroll to position [509, 0]
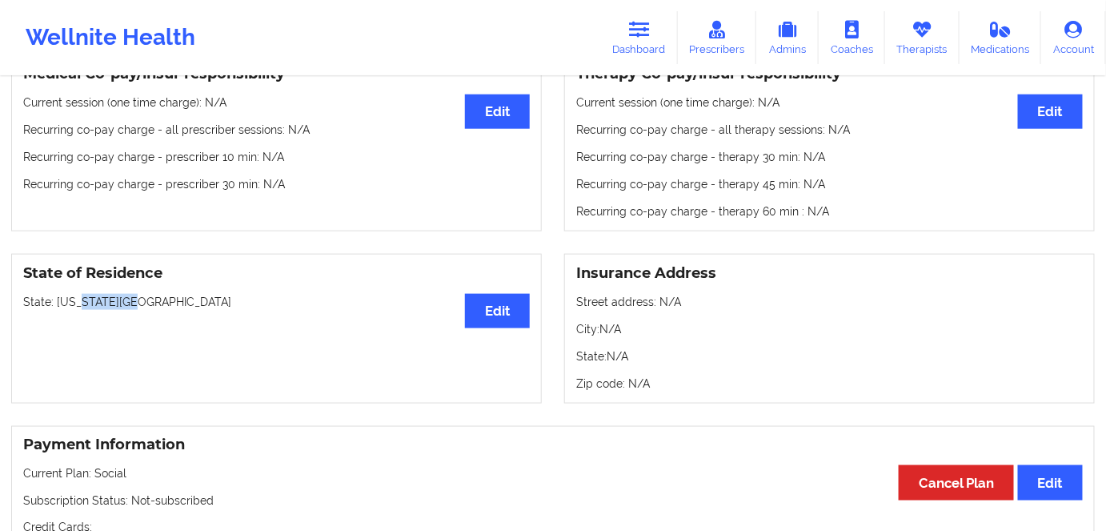
drag, startPoint x: 138, startPoint y: 300, endPoint x: 83, endPoint y: 300, distance: 54.4
click at [83, 300] on p "State: [US_STATE][GEOGRAPHIC_DATA]" at bounding box center [276, 302] width 507 height 16
click at [189, 324] on div "State of Residence Edit State: [US_STATE][GEOGRAPHIC_DATA]" at bounding box center [276, 329] width 531 height 150
click at [149, 314] on div "State of Residence Edit State: [US_STATE][GEOGRAPHIC_DATA]" at bounding box center [276, 329] width 531 height 150
drag, startPoint x: 138, startPoint y: 286, endPoint x: 59, endPoint y: 293, distance: 79.5
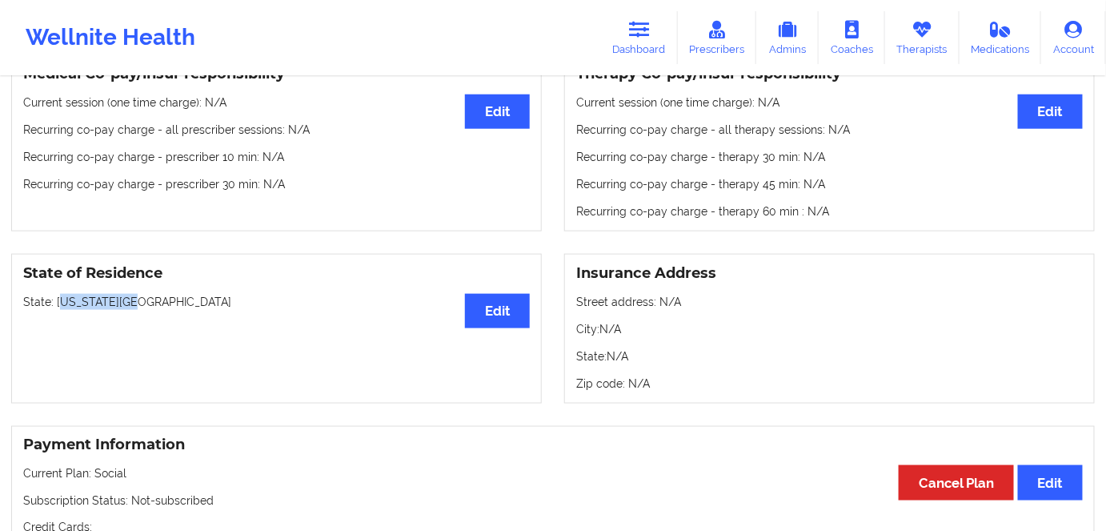
click at [59, 293] on div "State of Residence Edit State: [US_STATE][GEOGRAPHIC_DATA]" at bounding box center [276, 329] width 531 height 150
click at [170, 335] on div "State of Residence Edit State: [US_STATE][GEOGRAPHIC_DATA]" at bounding box center [276, 329] width 531 height 150
drag, startPoint x: 141, startPoint y: 291, endPoint x: 66, endPoint y: 302, distance: 75.9
click at [66, 302] on div "State of Residence Edit State: [US_STATE][GEOGRAPHIC_DATA]" at bounding box center [276, 329] width 531 height 150
click at [170, 326] on div "State of Residence Edit State: [US_STATE][GEOGRAPHIC_DATA]" at bounding box center [276, 329] width 531 height 150
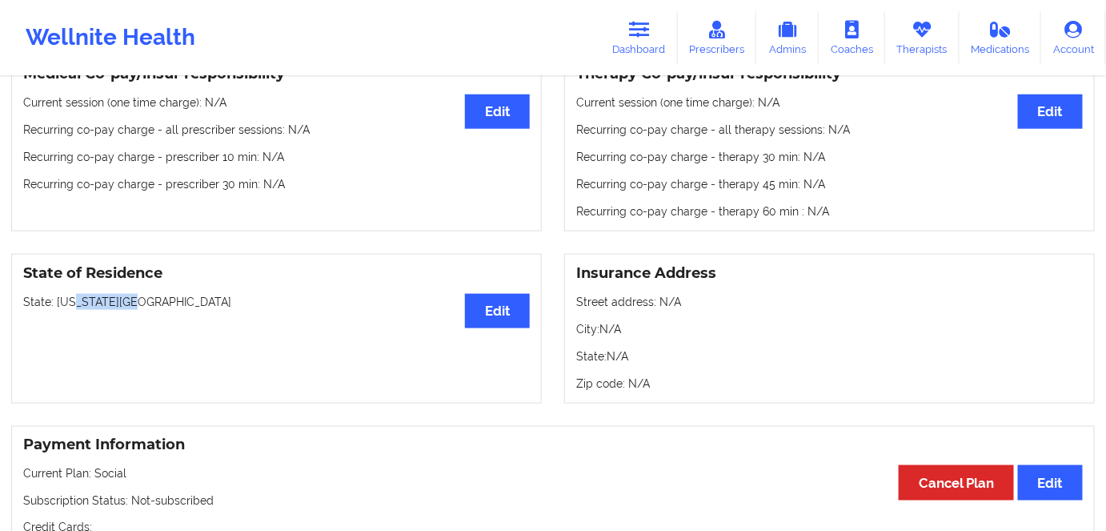
drag, startPoint x: 155, startPoint y: 304, endPoint x: 77, endPoint y: 302, distance: 78.4
click at [77, 302] on p "State: [US_STATE][GEOGRAPHIC_DATA]" at bounding box center [276, 302] width 507 height 16
click at [169, 339] on div "State of Residence Edit State: [US_STATE][GEOGRAPHIC_DATA]" at bounding box center [276, 329] width 531 height 150
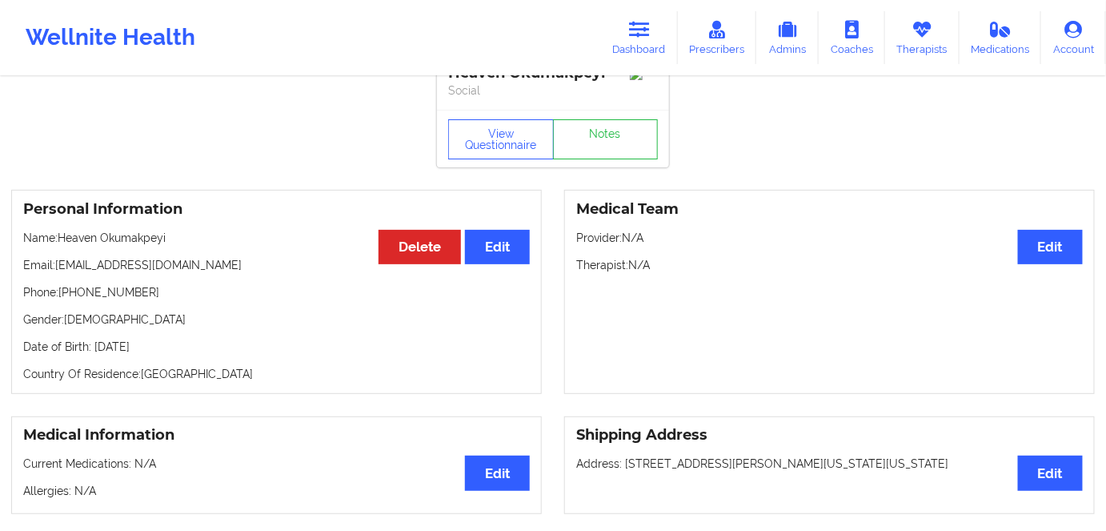
scroll to position [0, 0]
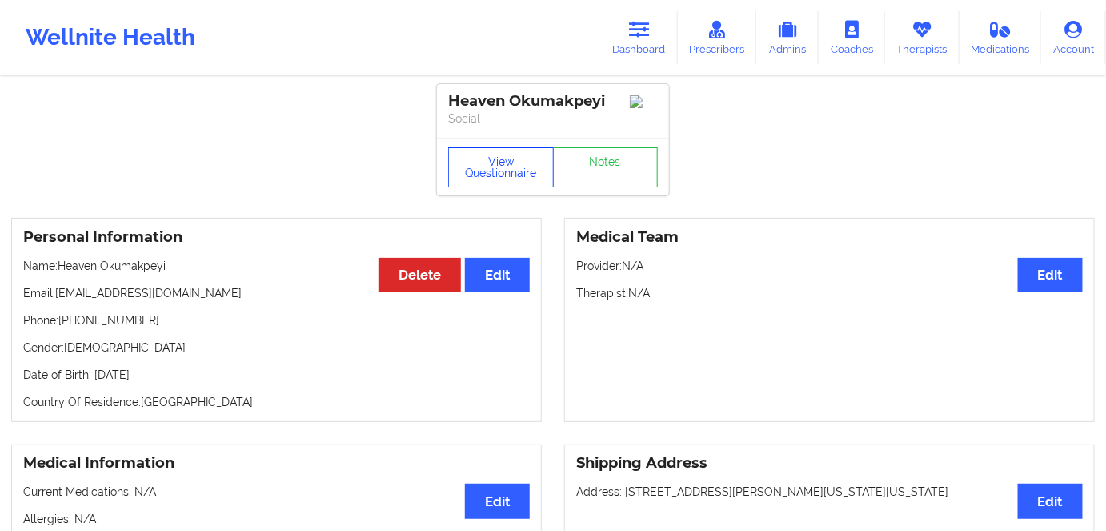
drag, startPoint x: 491, startPoint y: 157, endPoint x: 532, endPoint y: 249, distance: 101.0
click at [491, 157] on button "View Questionnaire" at bounding box center [501, 167] width 106 height 40
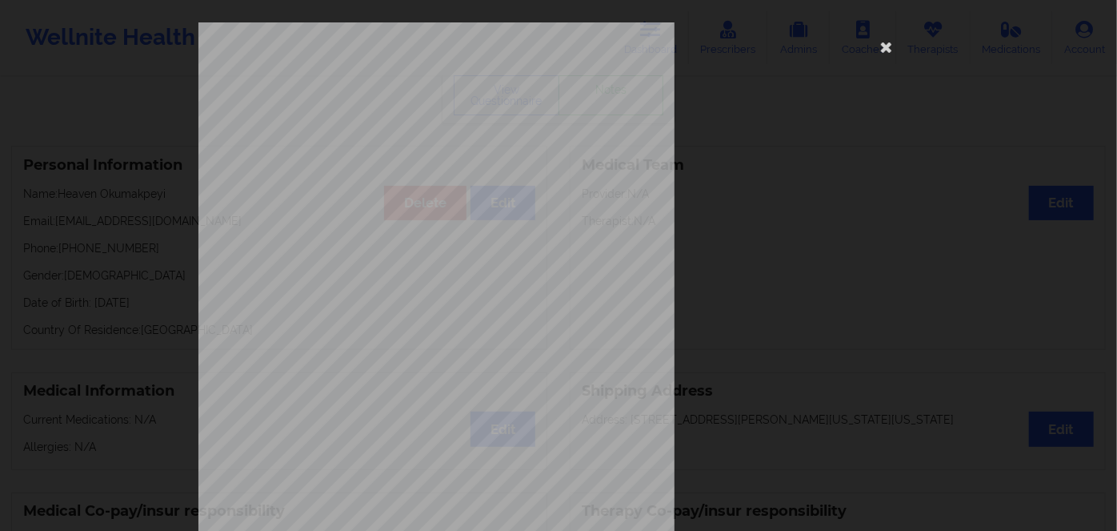
scroll to position [232, 0]
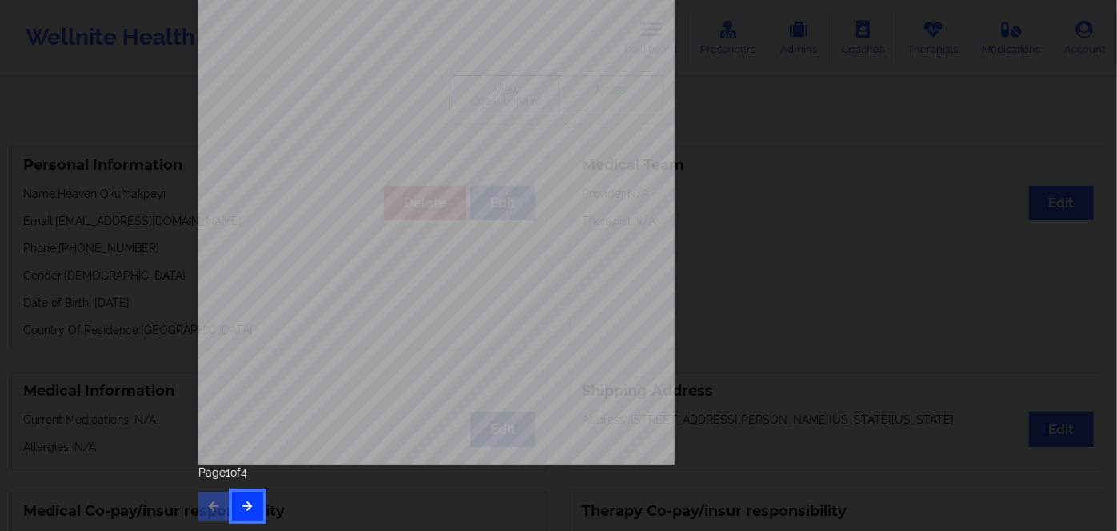
click at [243, 507] on icon "button" at bounding box center [248, 505] width 14 height 10
click at [243, 510] on icon "button" at bounding box center [248, 505] width 14 height 10
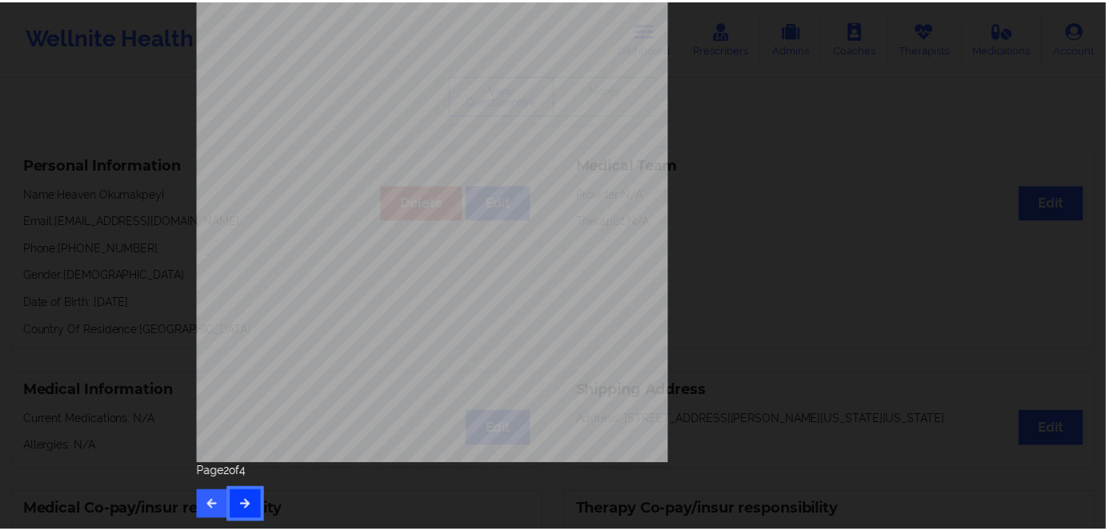
scroll to position [0, 0]
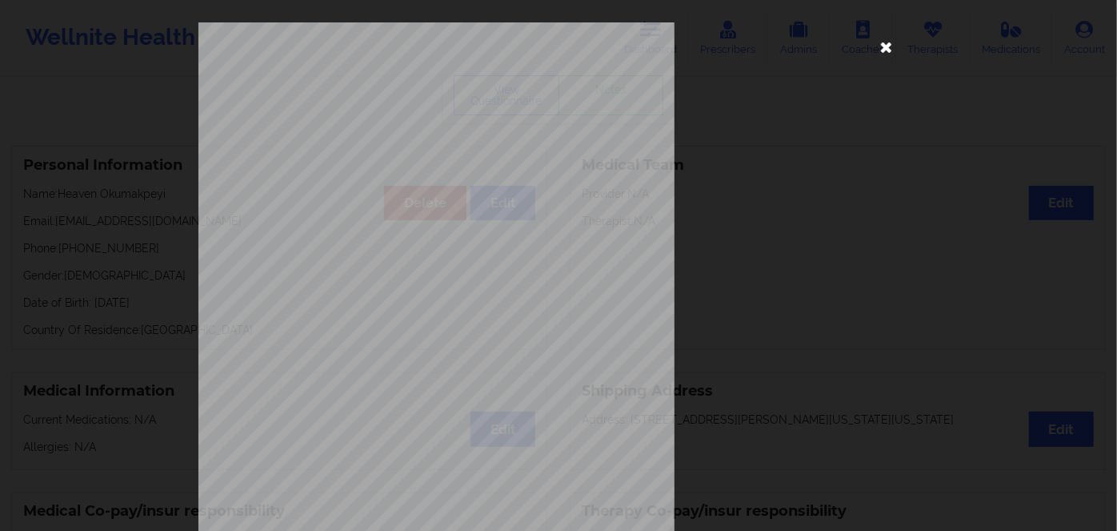
click at [881, 46] on icon at bounding box center [887, 47] width 26 height 26
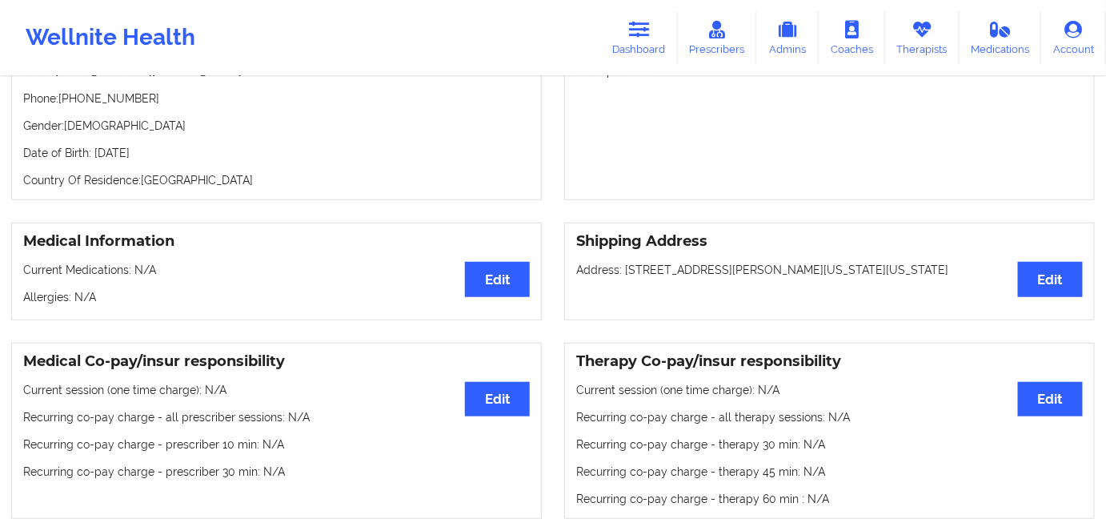
scroll to position [145, 0]
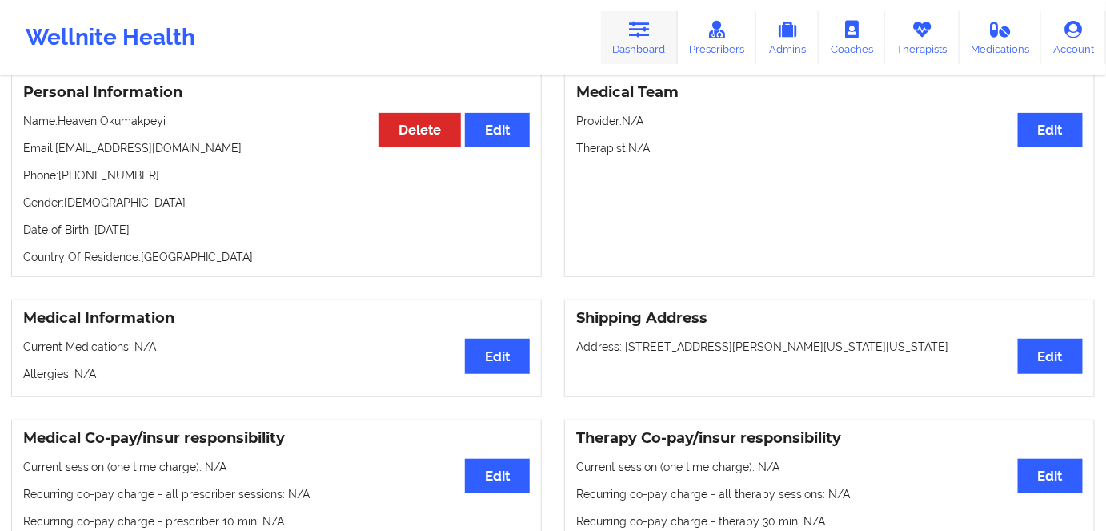
click at [635, 47] on link "Dashboard" at bounding box center [639, 37] width 77 height 53
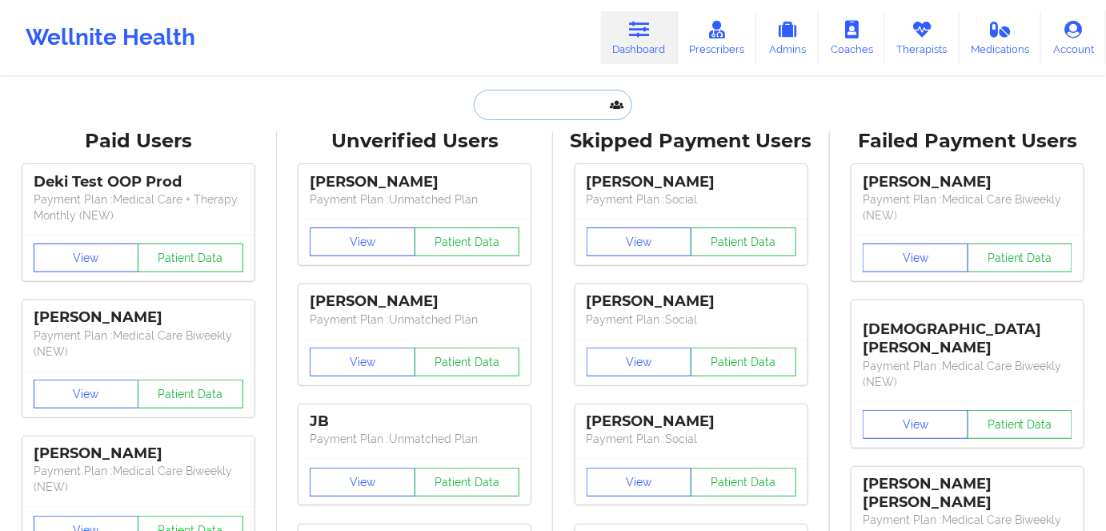
click at [521, 97] on input "text" at bounding box center [553, 105] width 158 height 30
paste input "[PERSON_NAME] [PERSON_NAME]"
type input "[PERSON_NAME] [PERSON_NAME]"
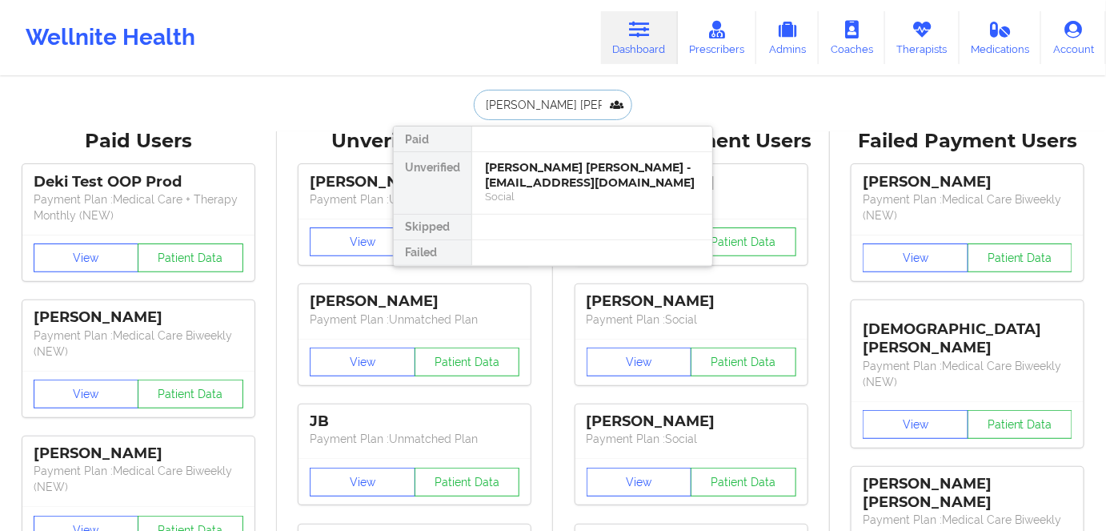
click at [537, 178] on div "[PERSON_NAME] [PERSON_NAME] - [EMAIL_ADDRESS][DOMAIN_NAME]" at bounding box center [592, 175] width 214 height 30
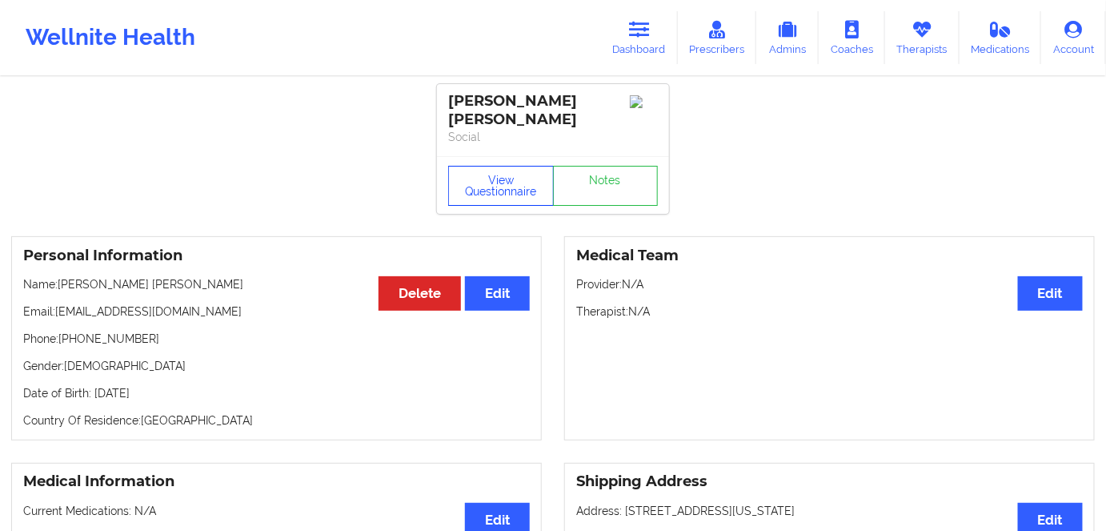
drag, startPoint x: 487, startPoint y: 182, endPoint x: 597, endPoint y: 282, distance: 148.9
click at [488, 182] on button "View Questionnaire" at bounding box center [501, 186] width 106 height 40
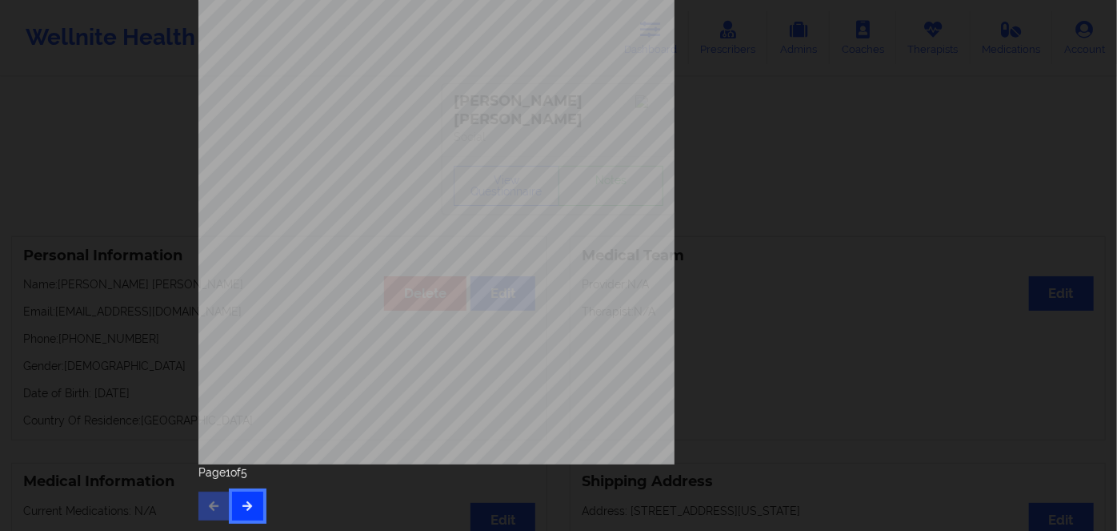
click at [245, 495] on button "button" at bounding box center [247, 505] width 31 height 29
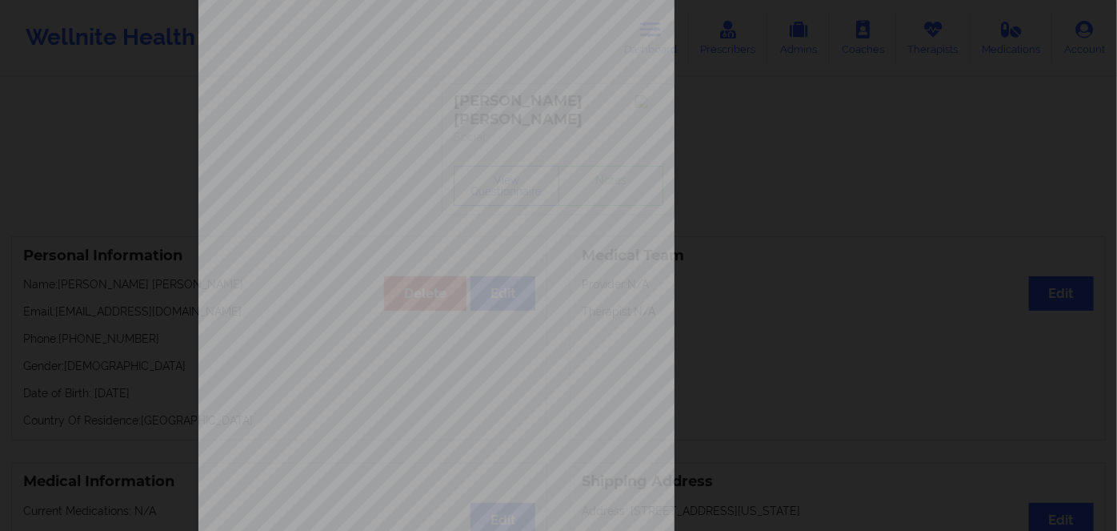
scroll to position [232, 0]
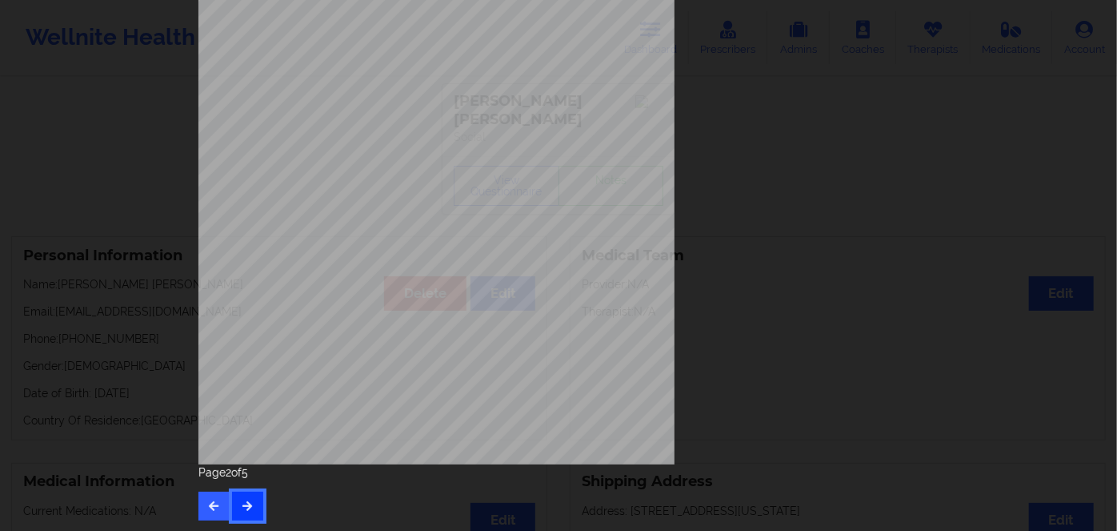
click at [244, 518] on button "button" at bounding box center [247, 505] width 31 height 29
click at [242, 486] on div "Page 3 of 5" at bounding box center [558, 492] width 720 height 56
click at [254, 502] on button "button" at bounding box center [247, 505] width 31 height 29
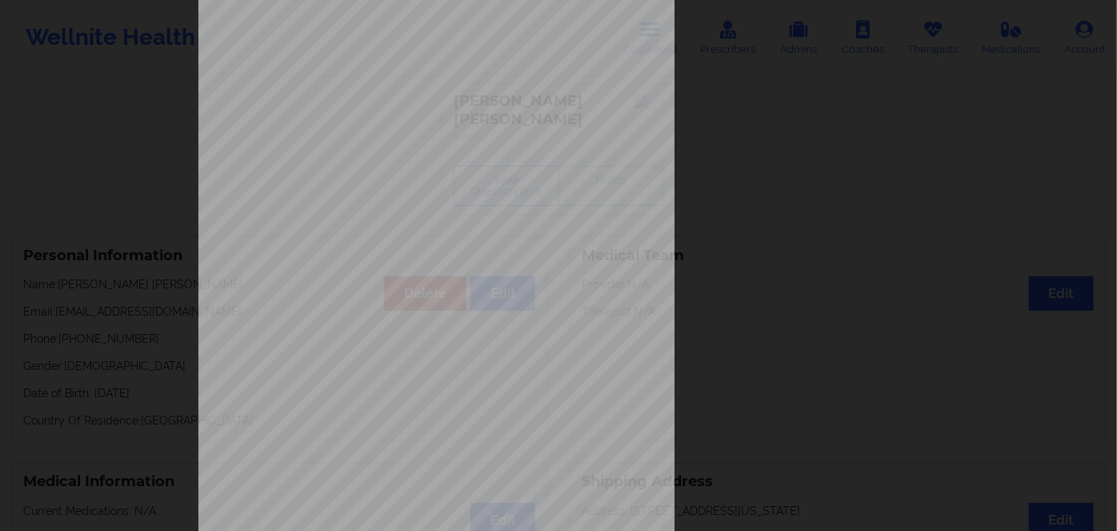
scroll to position [218, 0]
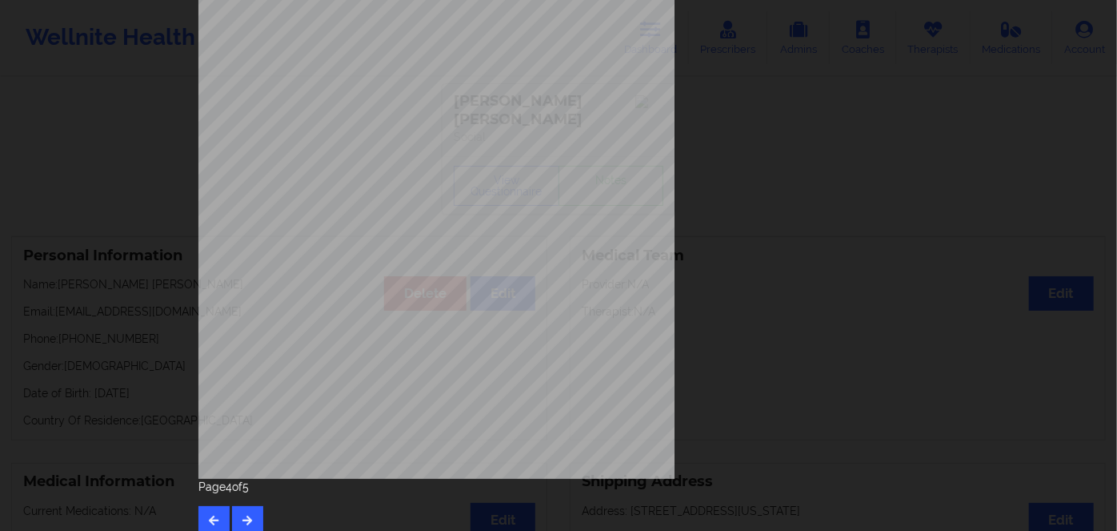
click at [365, 238] on span "U93025067 01" at bounding box center [388, 239] width 47 height 7
copy span "U93025067 01"
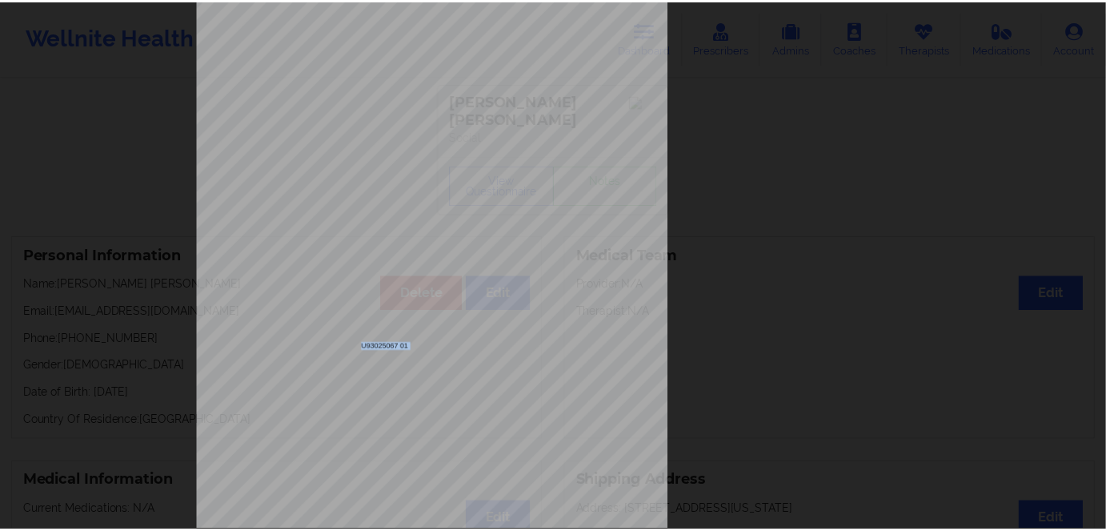
scroll to position [0, 0]
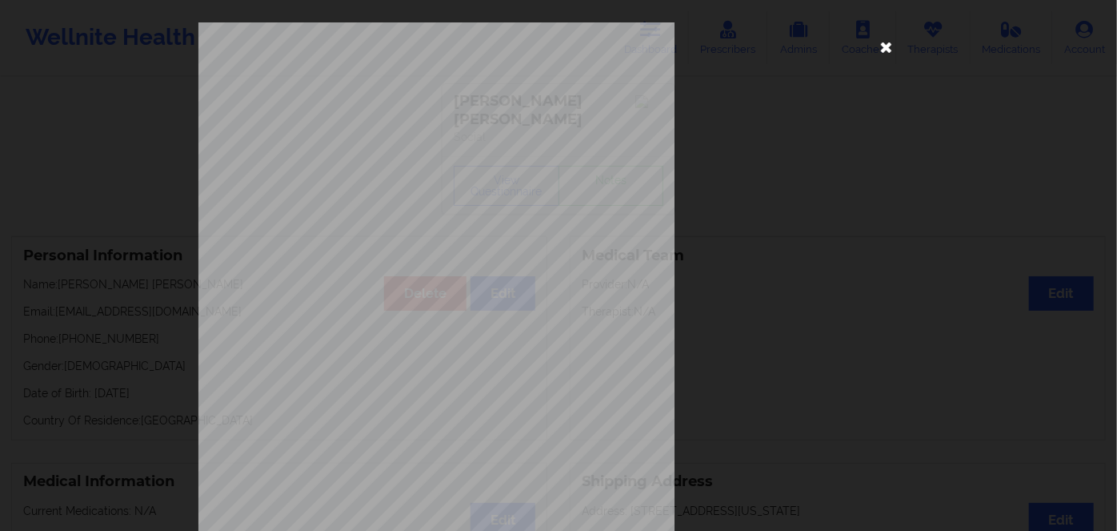
click at [882, 46] on icon at bounding box center [887, 47] width 26 height 26
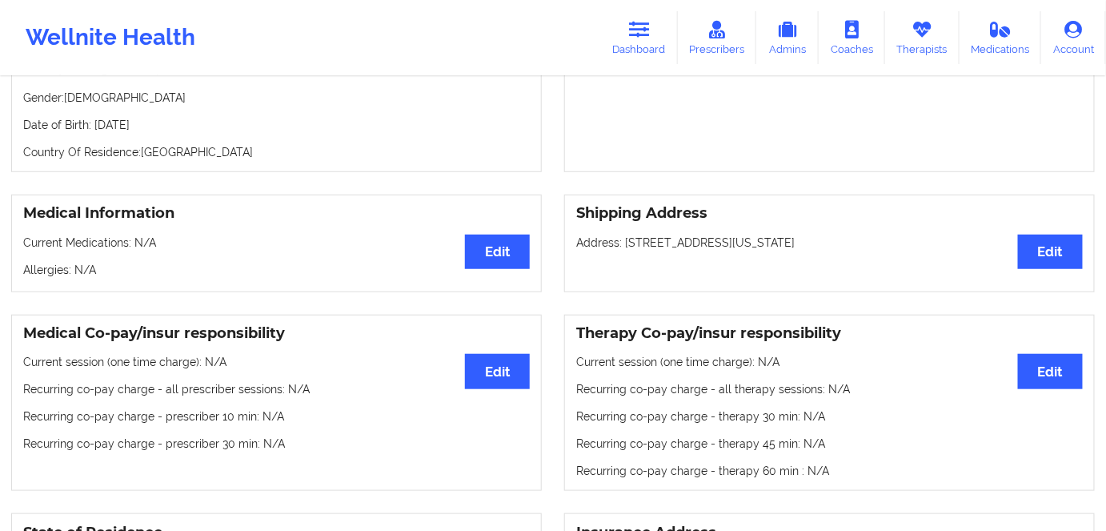
scroll to position [218, 0]
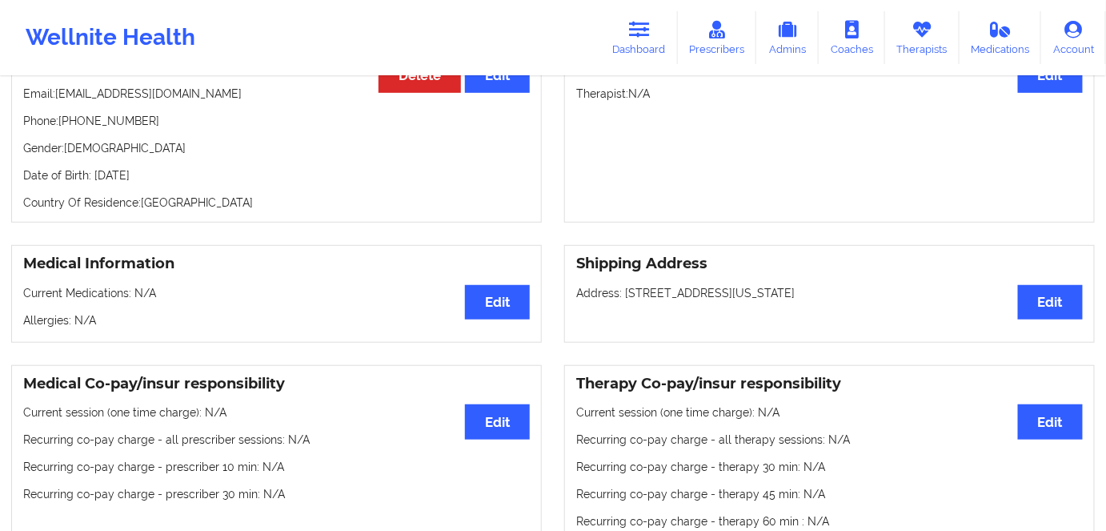
click at [166, 167] on p "Date of Birth: [DEMOGRAPHIC_DATA]" at bounding box center [276, 175] width 507 height 16
copy p "1989"
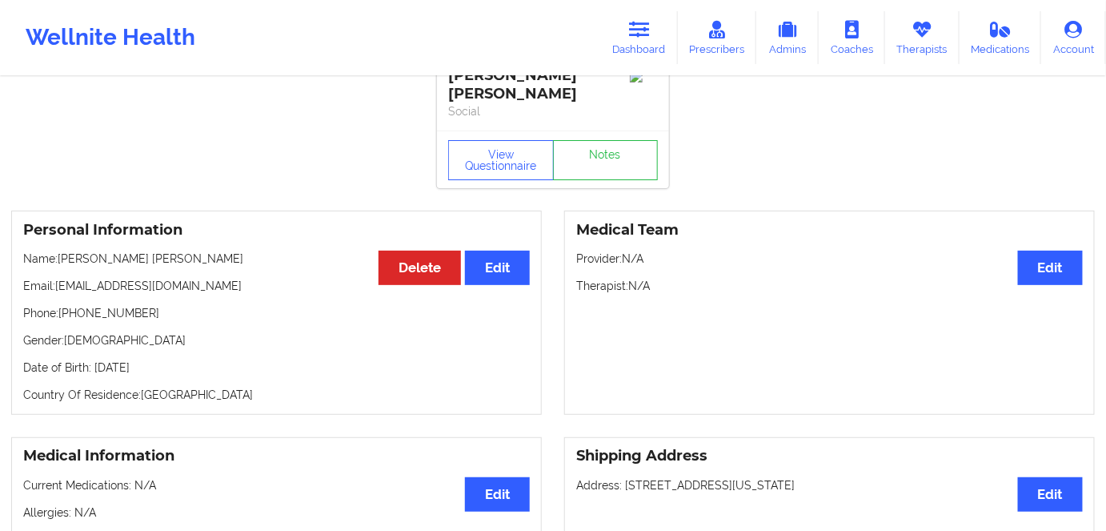
scroll to position [0, 0]
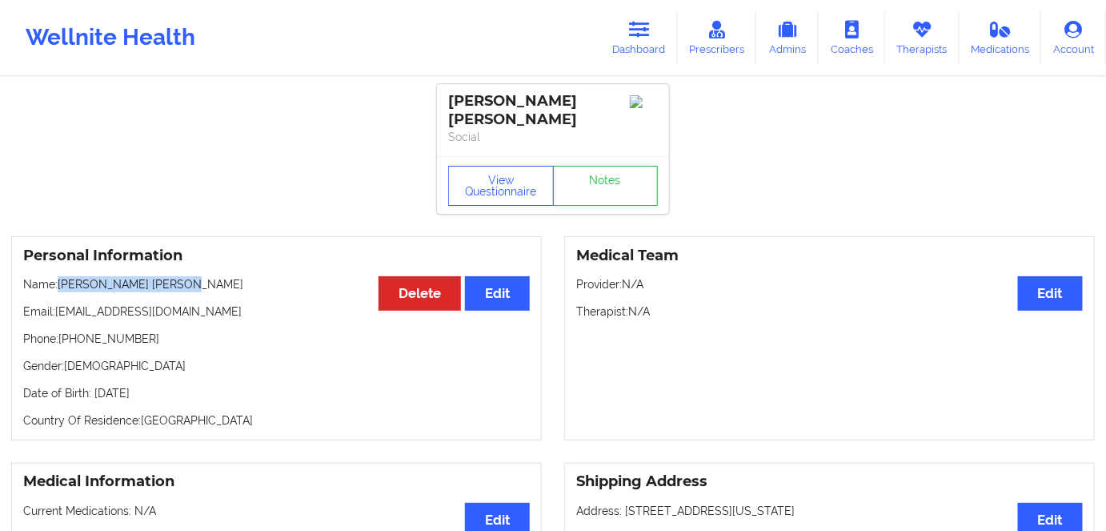
drag, startPoint x: 195, startPoint y: 269, endPoint x: 62, endPoint y: 269, distance: 133.6
click at [62, 276] on p "Name: [PERSON_NAME] [PERSON_NAME]" at bounding box center [276, 284] width 507 height 16
copy p "[PERSON_NAME] [PERSON_NAME]"
